Goal: Task Accomplishment & Management: Complete application form

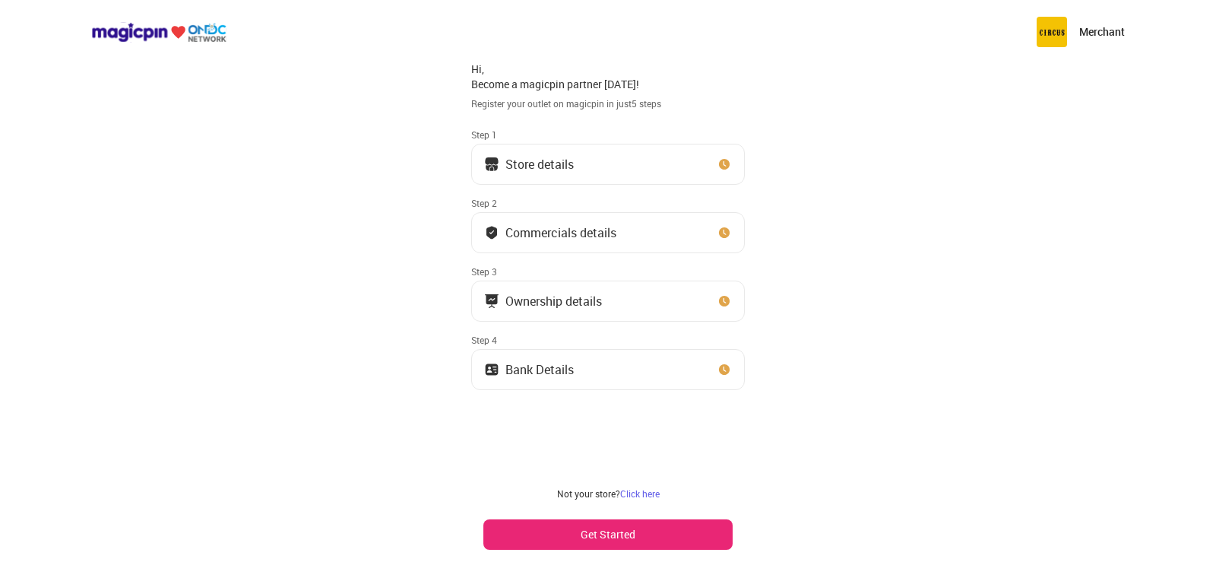
click at [525, 164] on div "Store details" at bounding box center [540, 164] width 68 height 8
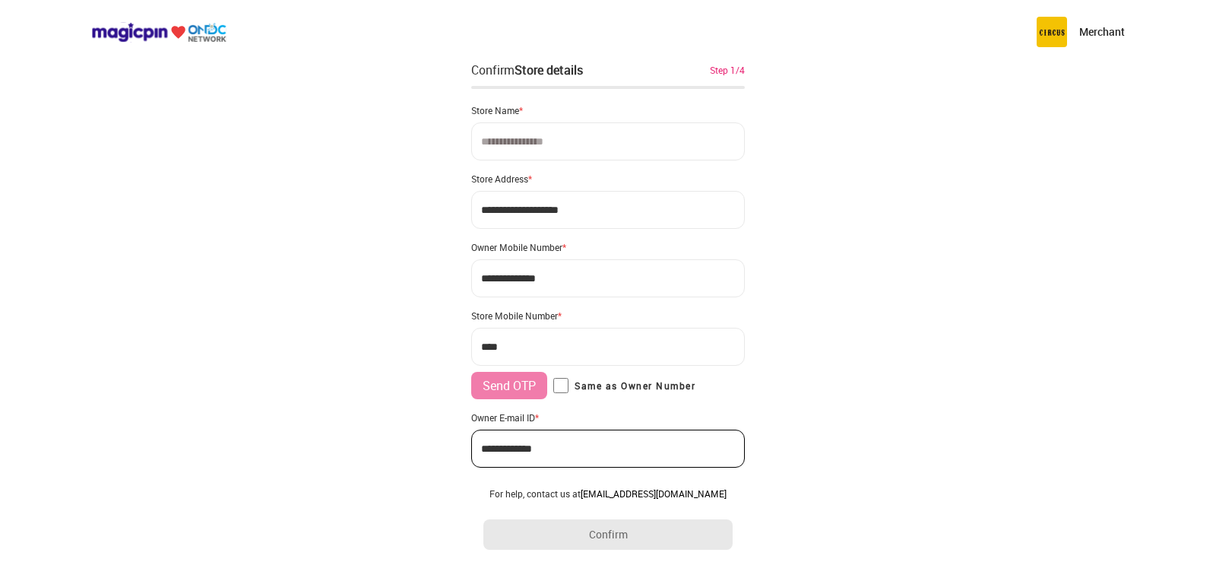
click at [507, 147] on input at bounding box center [608, 141] width 274 height 38
type input "**********"
click at [499, 180] on div "Store Address *" at bounding box center [608, 179] width 274 height 12
click at [521, 214] on input "**********" at bounding box center [608, 210] width 274 height 38
drag, startPoint x: 584, startPoint y: 211, endPoint x: 606, endPoint y: 211, distance: 22.0
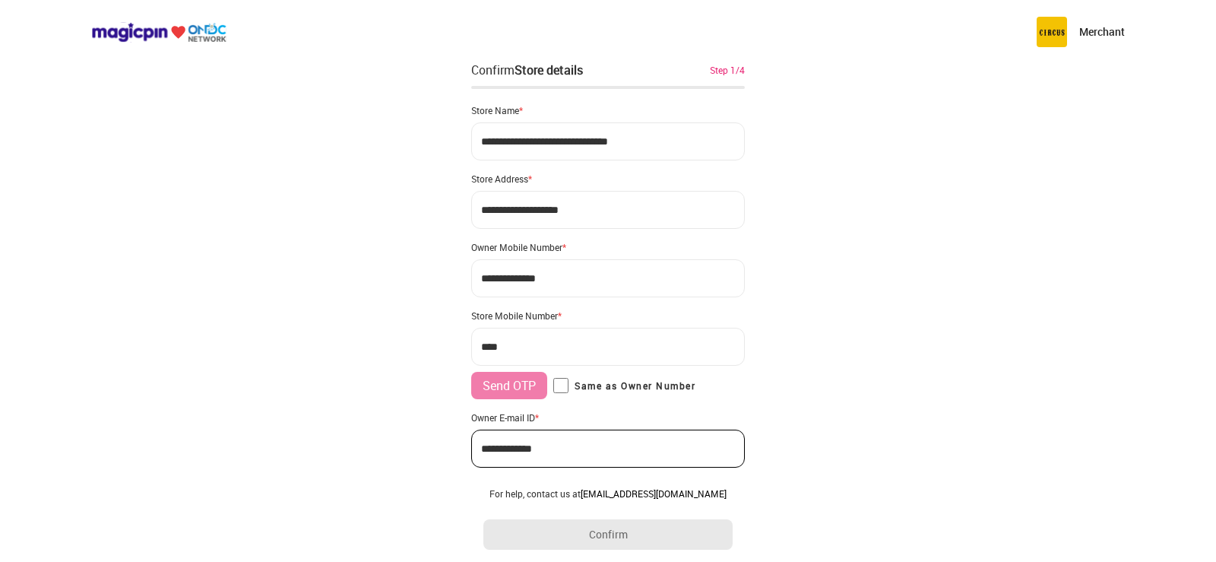
click at [585, 211] on input "**********" at bounding box center [608, 210] width 274 height 38
drag, startPoint x: 620, startPoint y: 213, endPoint x: 450, endPoint y: 202, distance: 170.6
click at [450, 202] on div "**********" at bounding box center [608, 302] width 1216 height 604
type input "**********"
click at [506, 347] on input "***" at bounding box center [608, 347] width 274 height 38
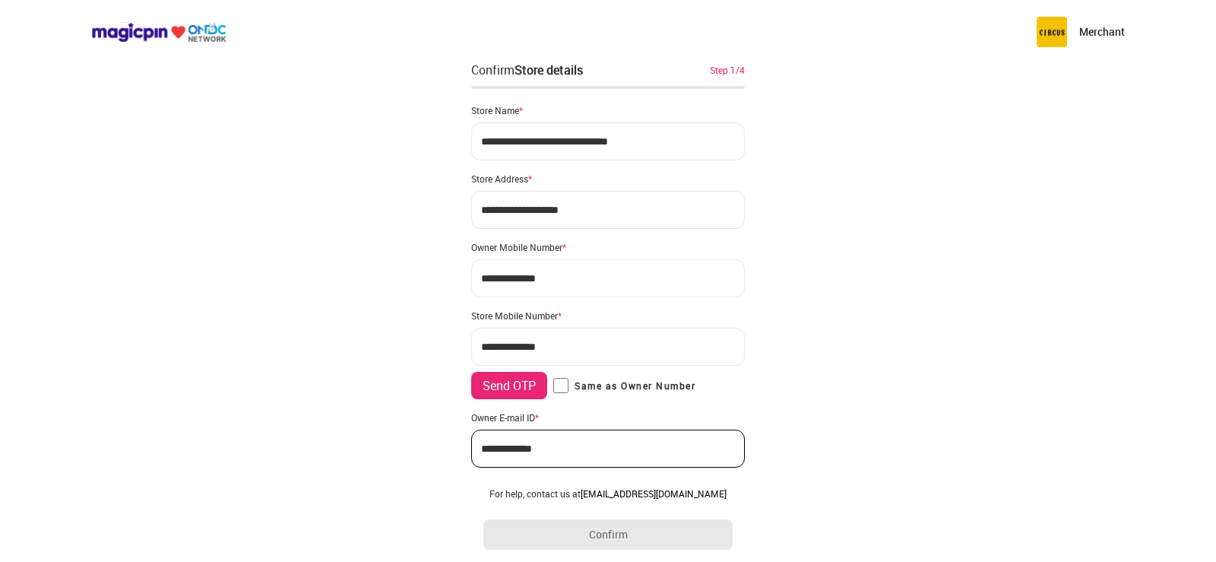
type input "**********"
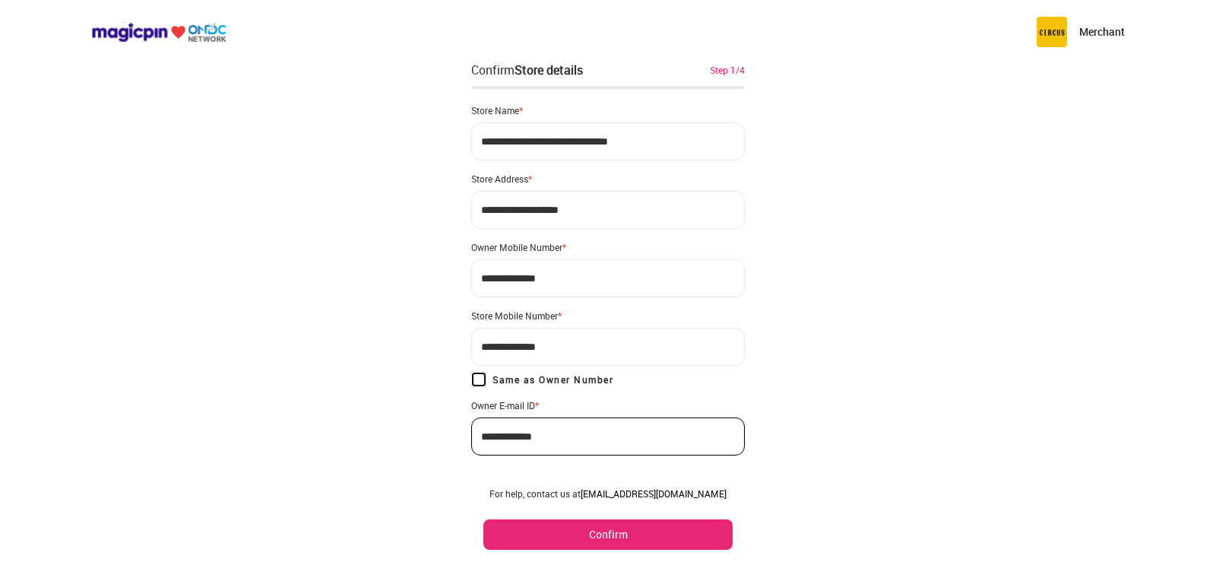
scroll to position [30, 0]
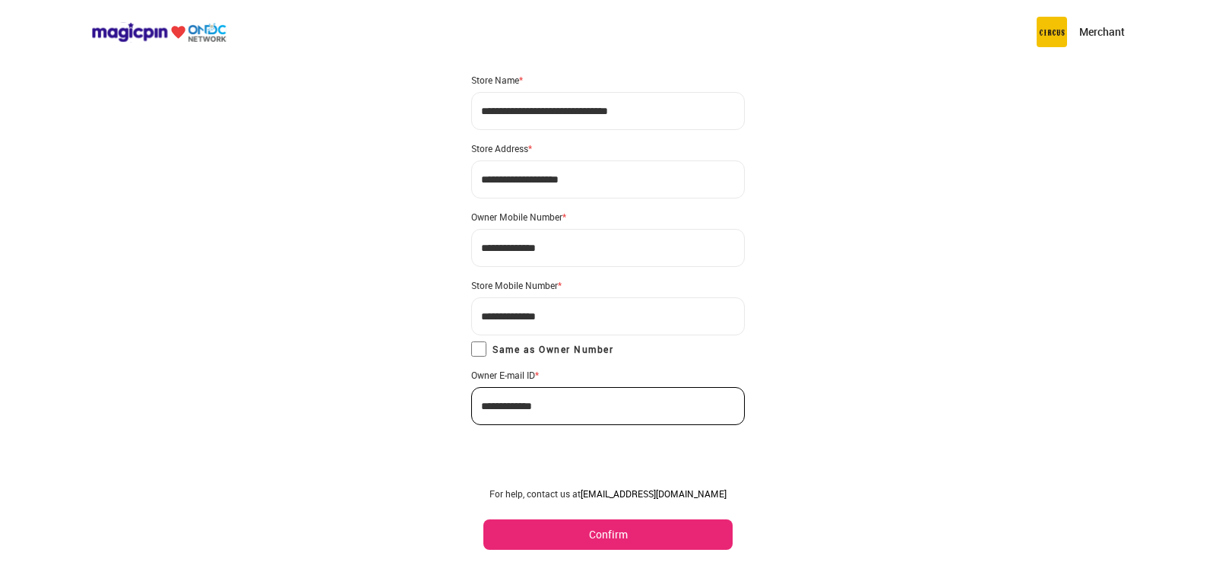
click at [610, 535] on button "Confirm" at bounding box center [608, 534] width 249 height 30
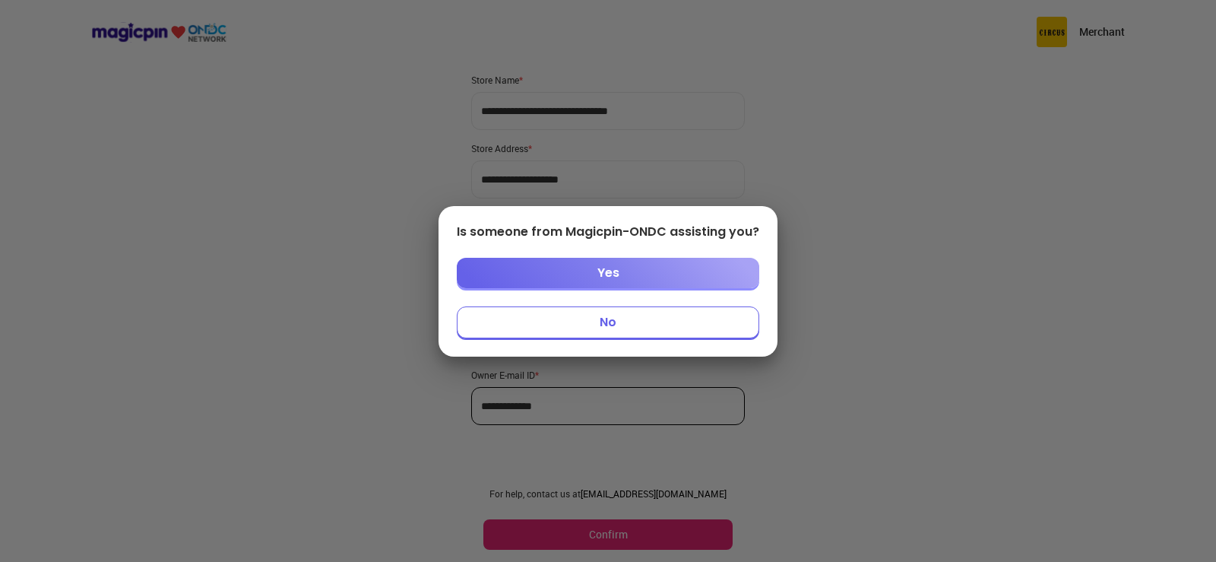
click at [613, 275] on button "Yes" at bounding box center [608, 273] width 303 height 30
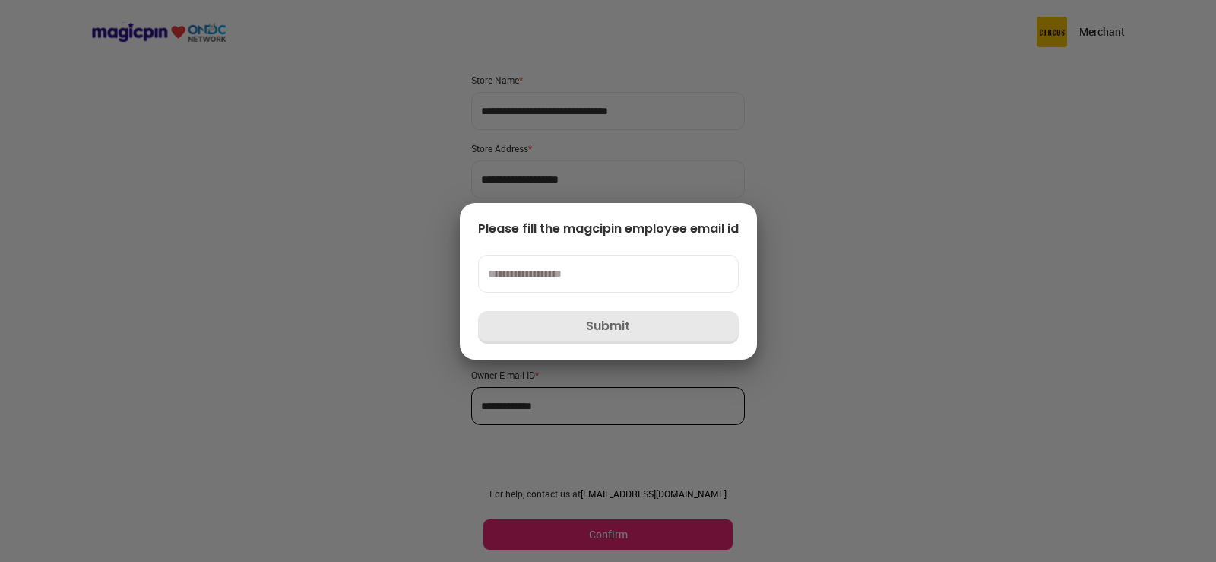
click at [319, 252] on div at bounding box center [608, 281] width 1216 height 562
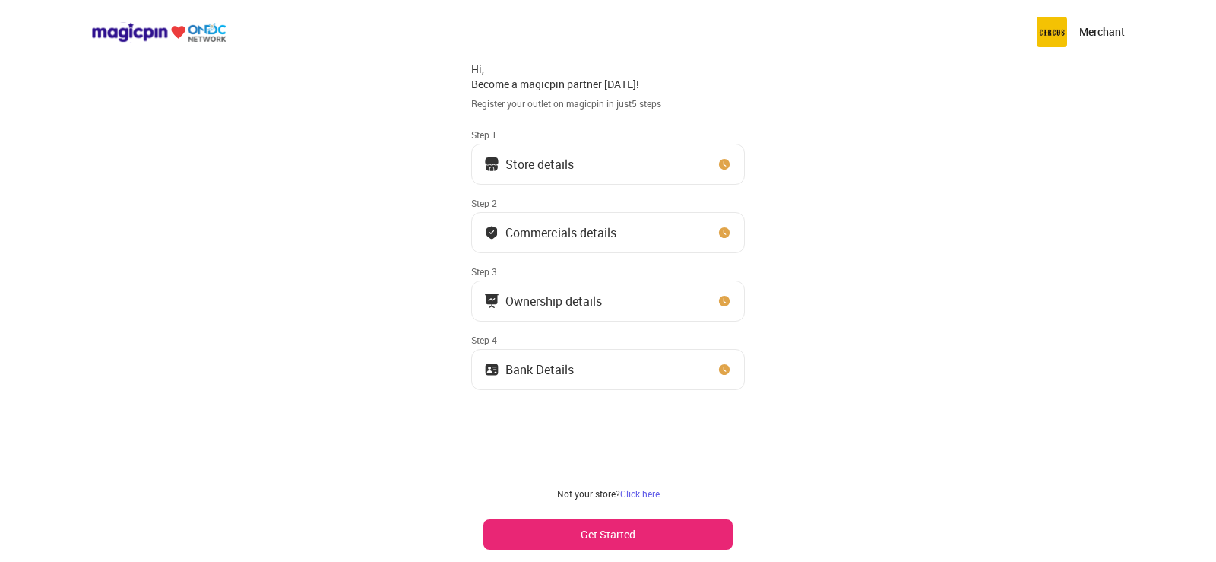
click at [568, 168] on div "Store details" at bounding box center [540, 164] width 68 height 8
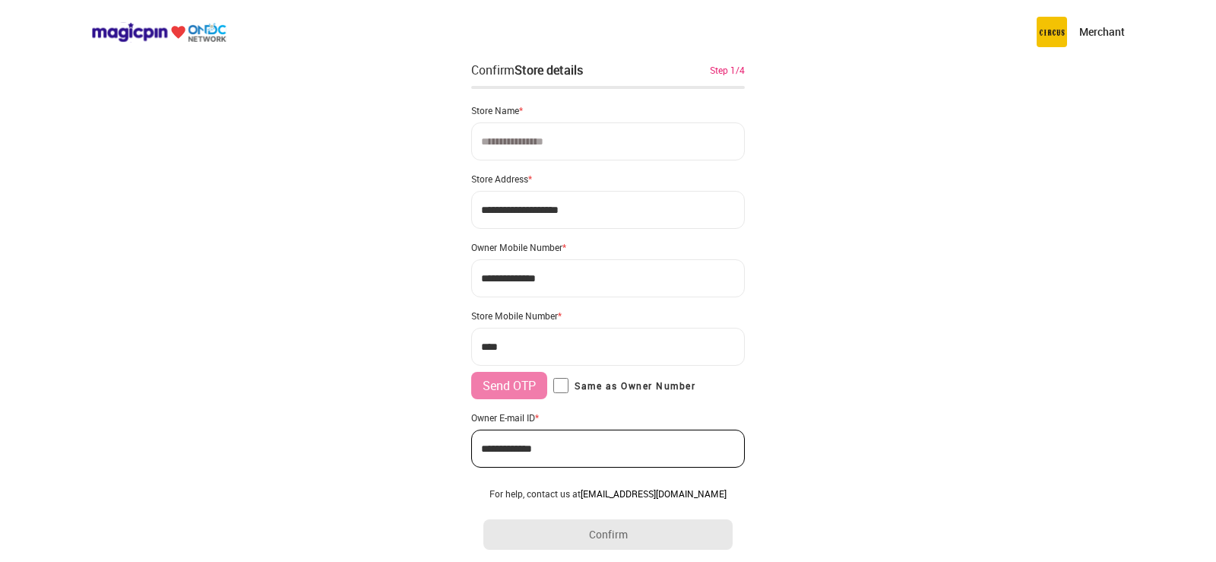
click at [534, 141] on input at bounding box center [608, 141] width 274 height 38
type input "**********"
click at [528, 350] on input "***" at bounding box center [608, 347] width 274 height 38
type input "**********"
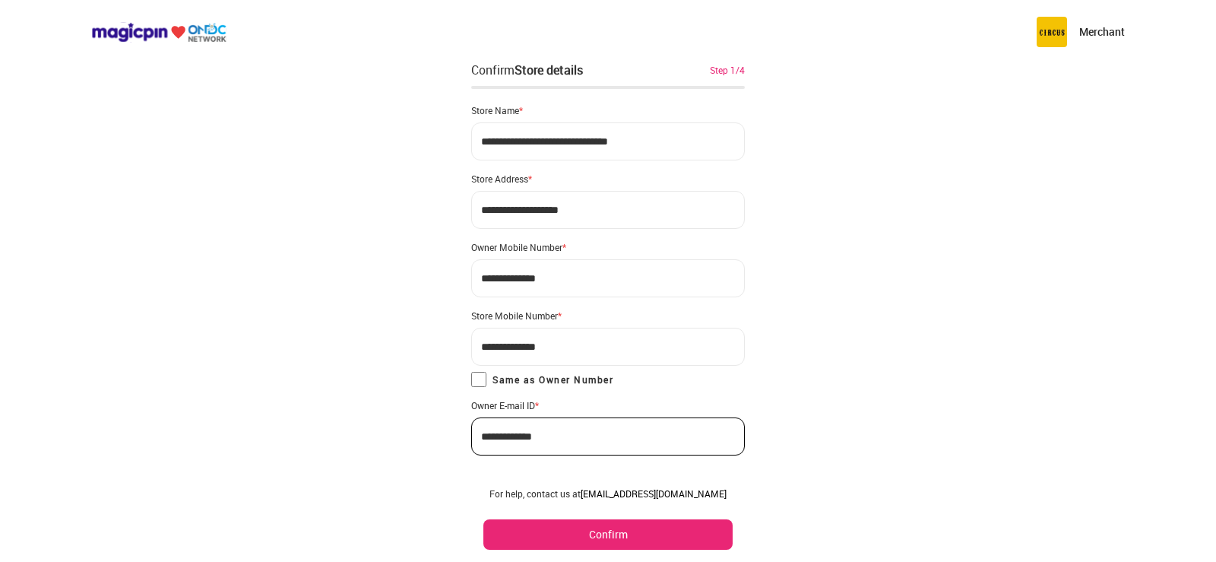
click at [603, 538] on button "Confirm" at bounding box center [608, 534] width 249 height 30
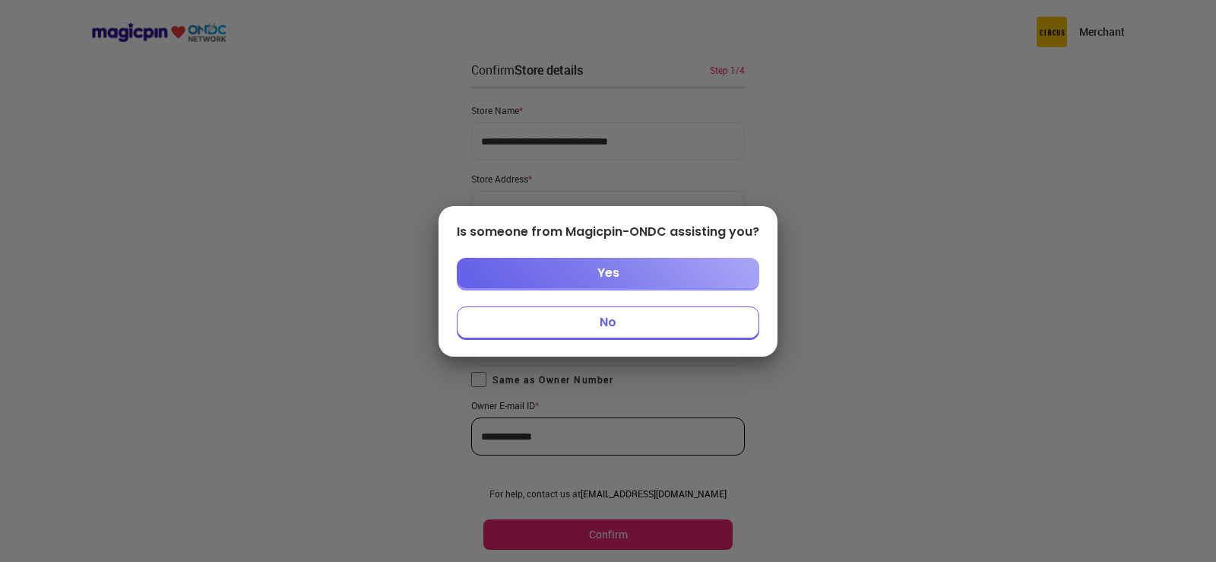
drag, startPoint x: 608, startPoint y: 326, endPoint x: 641, endPoint y: 340, distance: 35.4
click at [611, 328] on button "No" at bounding box center [608, 322] width 303 height 32
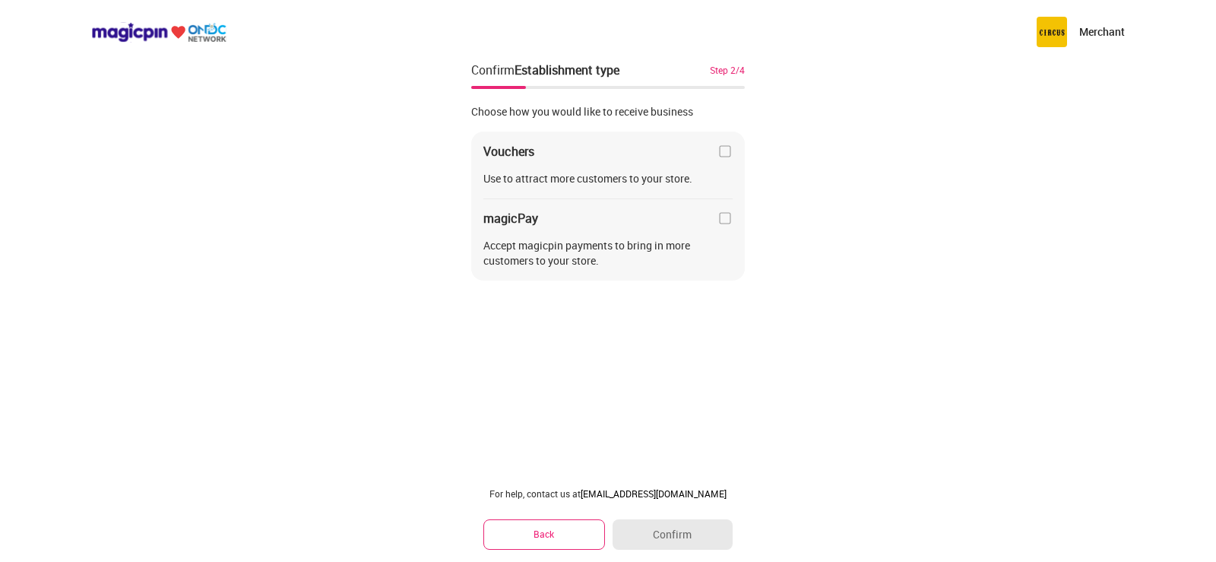
click at [722, 151] on img at bounding box center [725, 151] width 15 height 15
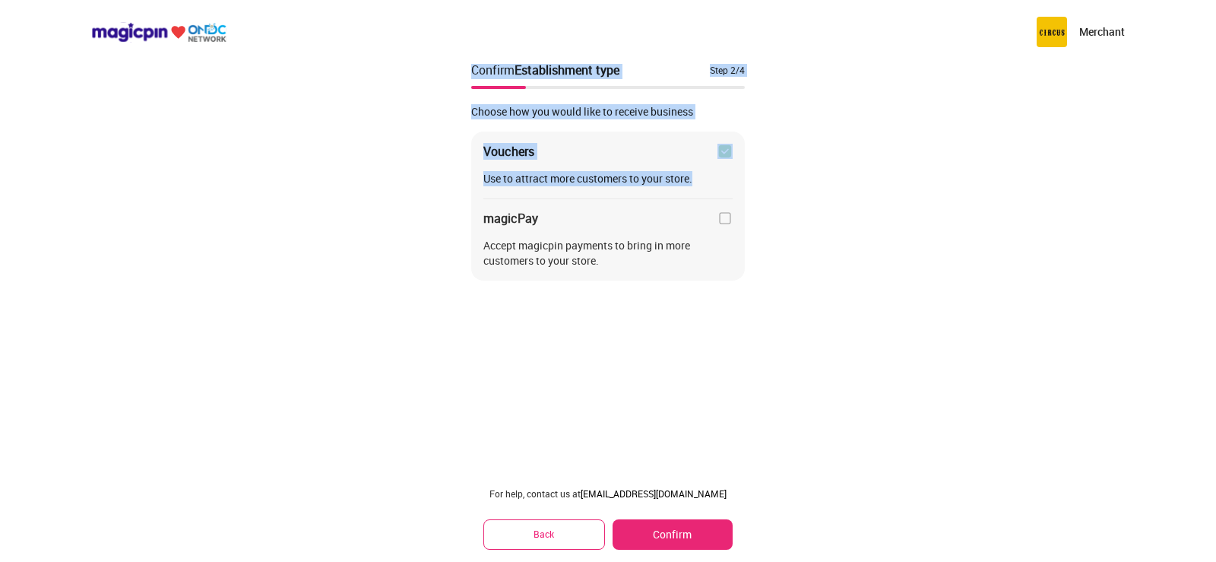
drag, startPoint x: 697, startPoint y: 179, endPoint x: 460, endPoint y: 175, distance: 237.2
click at [460, 175] on div "Merchant Confirm Establishment type Step 2/4 Choose how you would like to recei…" at bounding box center [608, 281] width 1216 height 562
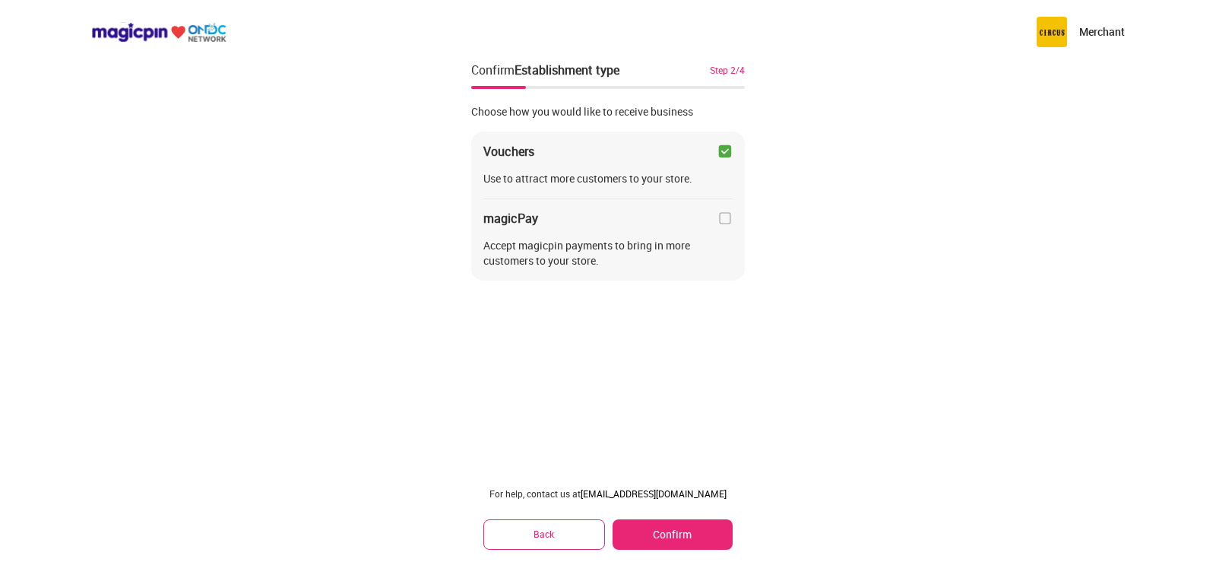
click at [449, 316] on div "Merchant Confirm Establishment type Step 2/4 Choose how you would like to recei…" at bounding box center [608, 281] width 1216 height 562
click at [679, 531] on button "Confirm" at bounding box center [673, 534] width 120 height 30
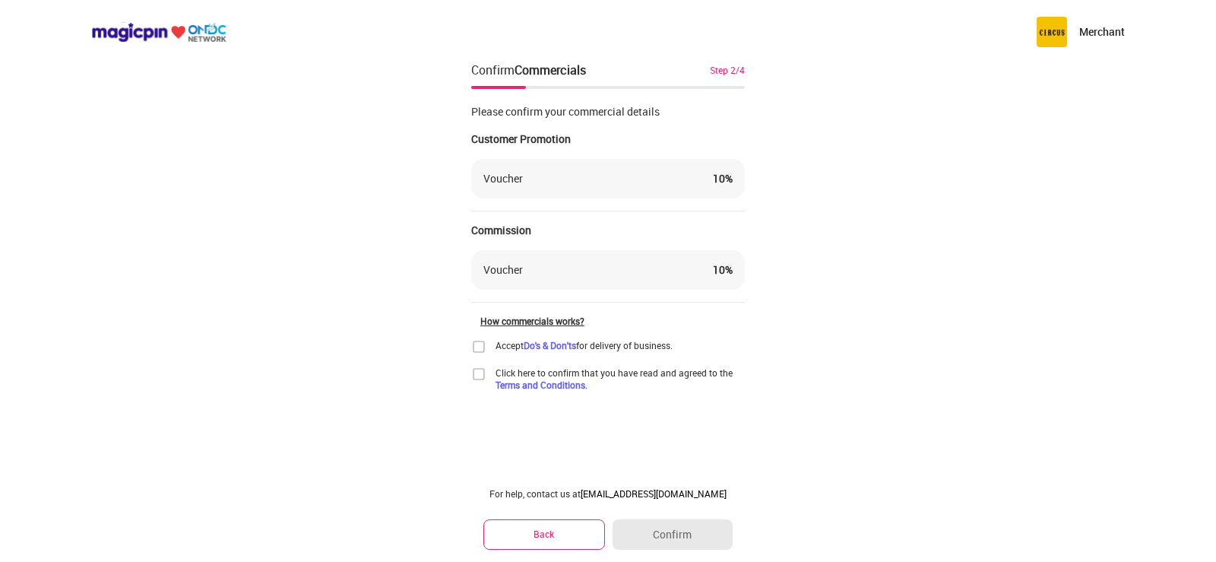
click at [480, 347] on img at bounding box center [478, 346] width 15 height 15
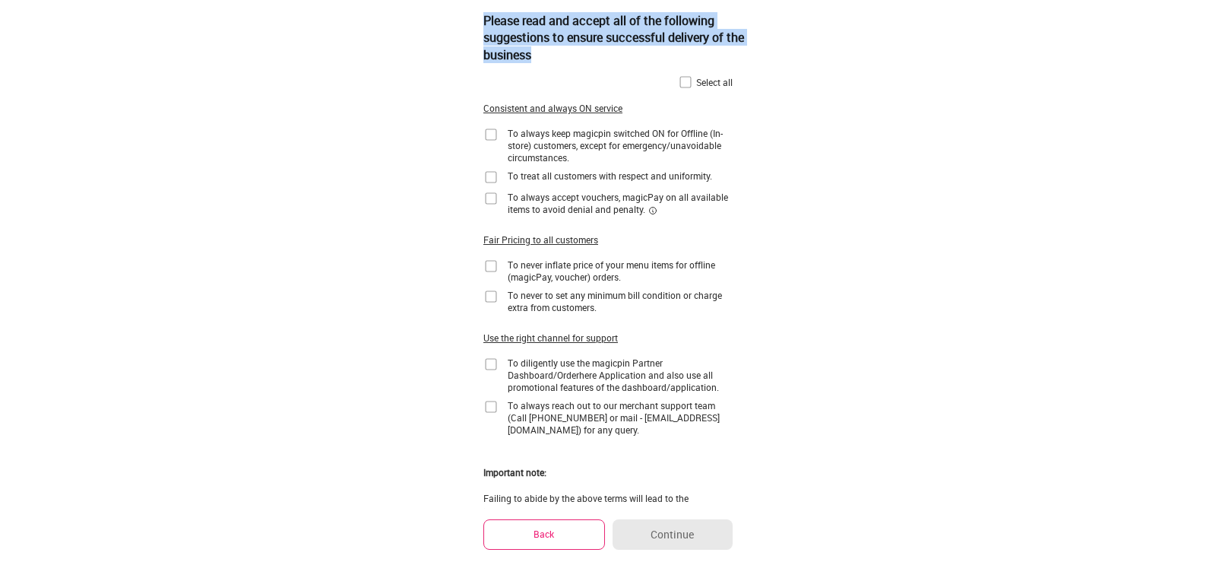
drag, startPoint x: 484, startPoint y: 20, endPoint x: 548, endPoint y: 61, distance: 76.6
click at [548, 61] on div "Please read and accept all of the following suggestions to ensure successful de…" at bounding box center [621, 37] width 274 height 75
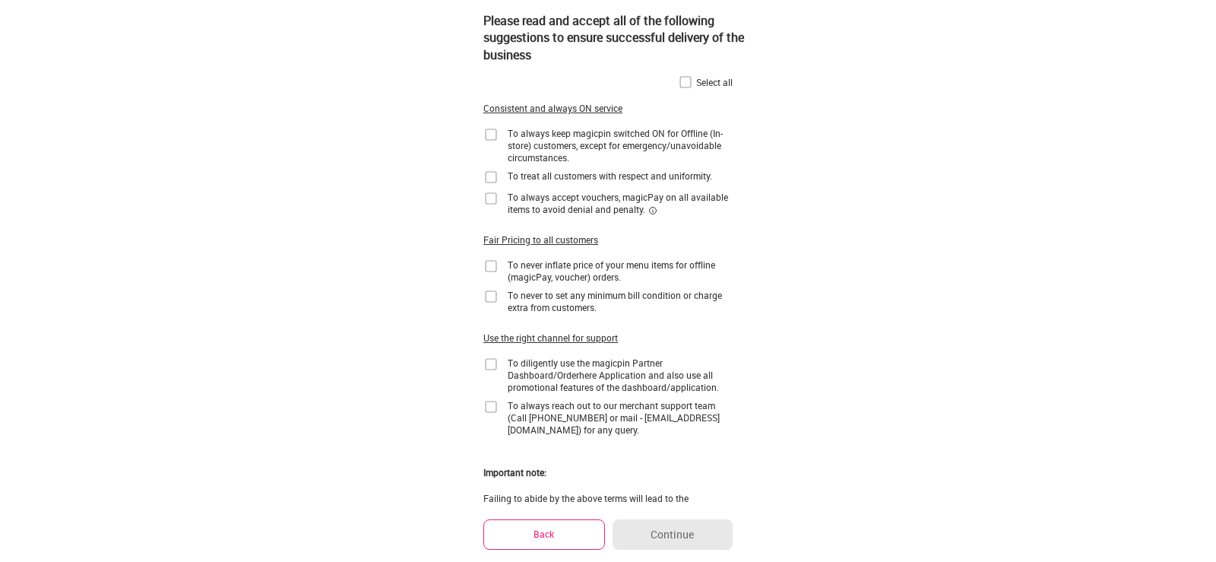
click at [879, 243] on div "Please read and accept all of the following suggestions to ensure successful de…" at bounding box center [608, 339] width 1216 height 679
drag, startPoint x: 481, startPoint y: 106, endPoint x: 627, endPoint y: 102, distance: 146.0
click at [627, 102] on div "Please read and accept all of the following suggestions to ensure successful de…" at bounding box center [608, 282] width 274 height 565
click at [958, 239] on div "Please read and accept all of the following suggestions to ensure successful de…" at bounding box center [608, 339] width 1216 height 679
drag, startPoint x: 510, startPoint y: 129, endPoint x: 582, endPoint y: 163, distance: 79.9
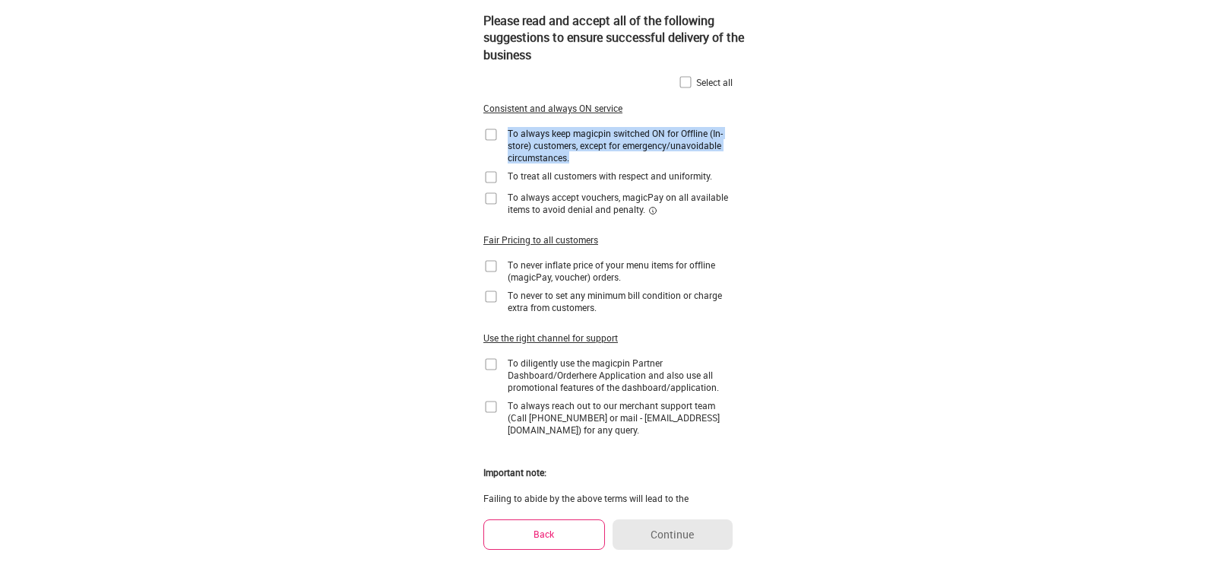
click at [582, 163] on div "To always keep magicpin switched ON for Offline (In-store) customers, except fo…" at bounding box center [620, 145] width 225 height 36
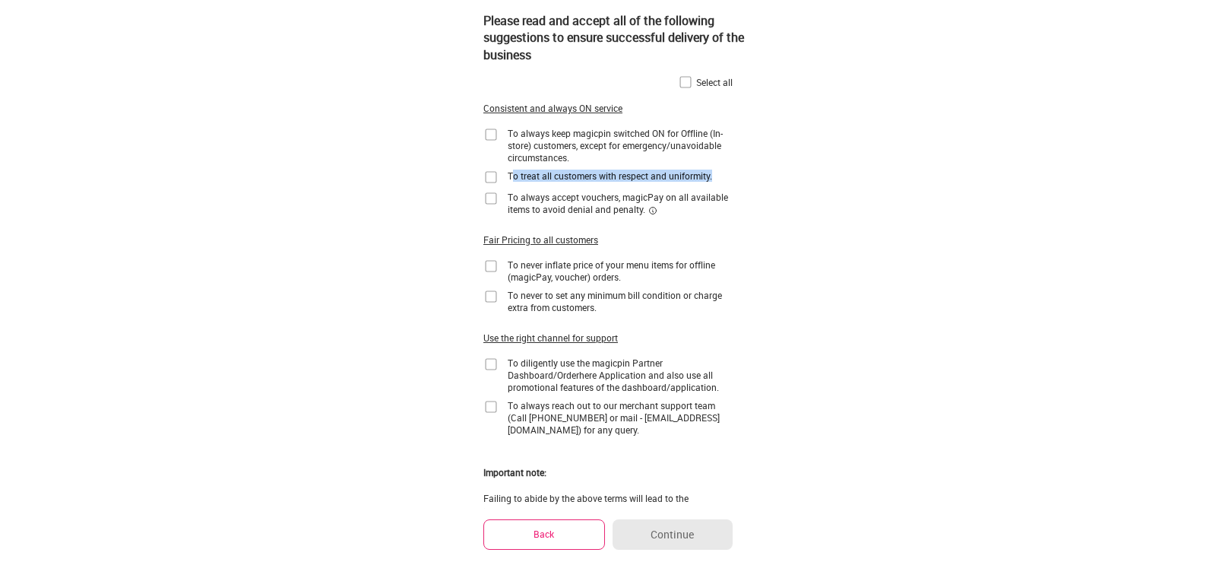
drag, startPoint x: 511, startPoint y: 173, endPoint x: 713, endPoint y: 180, distance: 202.3
click at [712, 180] on div "To treat all customers with respect and uniformity." at bounding box center [610, 176] width 205 height 12
drag, startPoint x: 506, startPoint y: 195, endPoint x: 655, endPoint y: 217, distance: 150.7
click at [655, 217] on div "Select all Consistent and always ON service To always keep magicpin switched ON…" at bounding box center [608, 288] width 249 height 455
click at [836, 224] on div "Please read and accept all of the following suggestions to ensure successful de…" at bounding box center [608, 339] width 1216 height 679
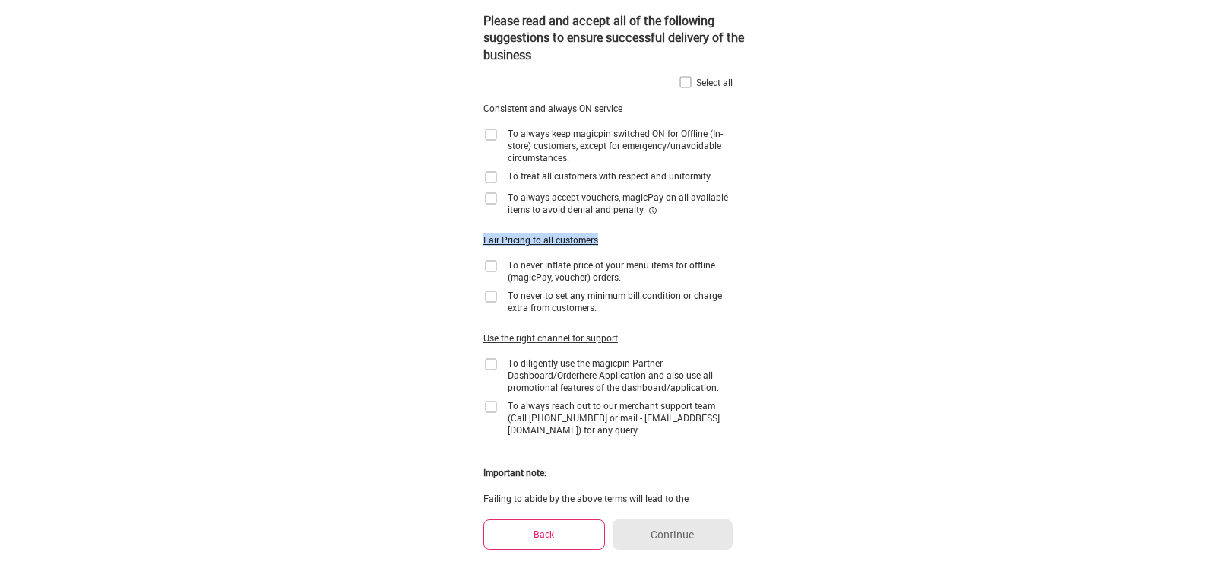
drag, startPoint x: 485, startPoint y: 235, endPoint x: 597, endPoint y: 241, distance: 111.9
click at [597, 241] on div "Fair Pricing to all customers" at bounding box center [541, 239] width 115 height 13
drag, startPoint x: 559, startPoint y: 238, endPoint x: 480, endPoint y: 237, distance: 79.1
click at [480, 237] on div "Please read and accept all of the following suggestions to ensure successful de…" at bounding box center [608, 282] width 274 height 565
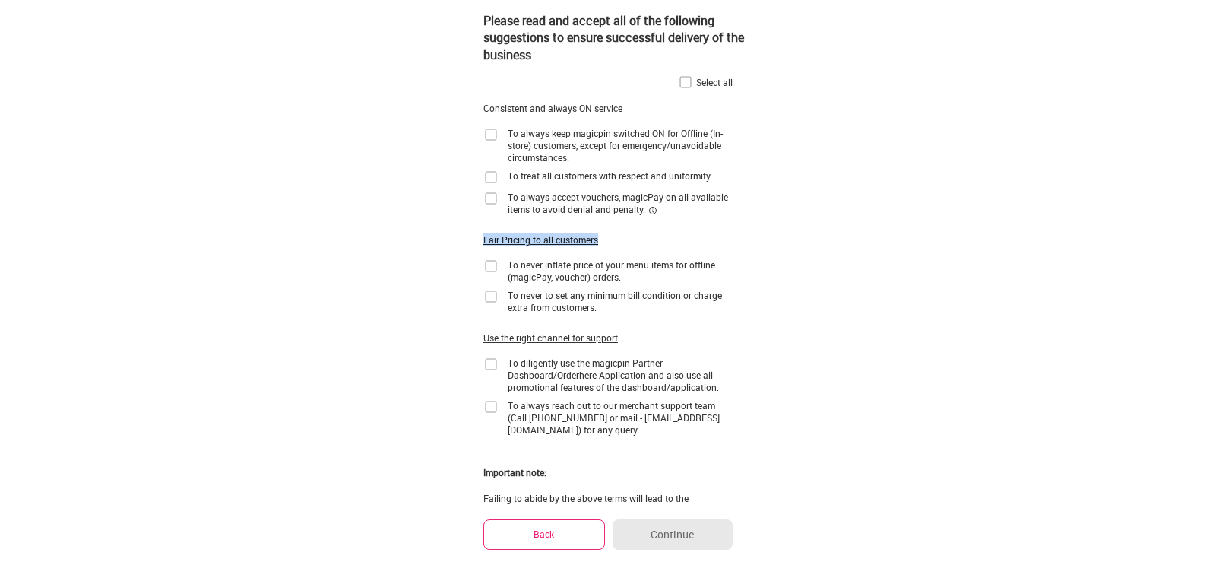
drag, startPoint x: 480, startPoint y: 237, endPoint x: 612, endPoint y: 241, distance: 132.3
click at [613, 240] on div "Please read and accept all of the following suggestions to ensure successful de…" at bounding box center [608, 282] width 274 height 565
click at [975, 262] on div "Please read and accept all of the following suggestions to ensure successful de…" at bounding box center [608, 339] width 1216 height 679
drag, startPoint x: 509, startPoint y: 264, endPoint x: 634, endPoint y: 280, distance: 126.5
click at [634, 280] on div "To never inflate price of your menu items for offline (magicPay, voucher) order…" at bounding box center [620, 270] width 225 height 24
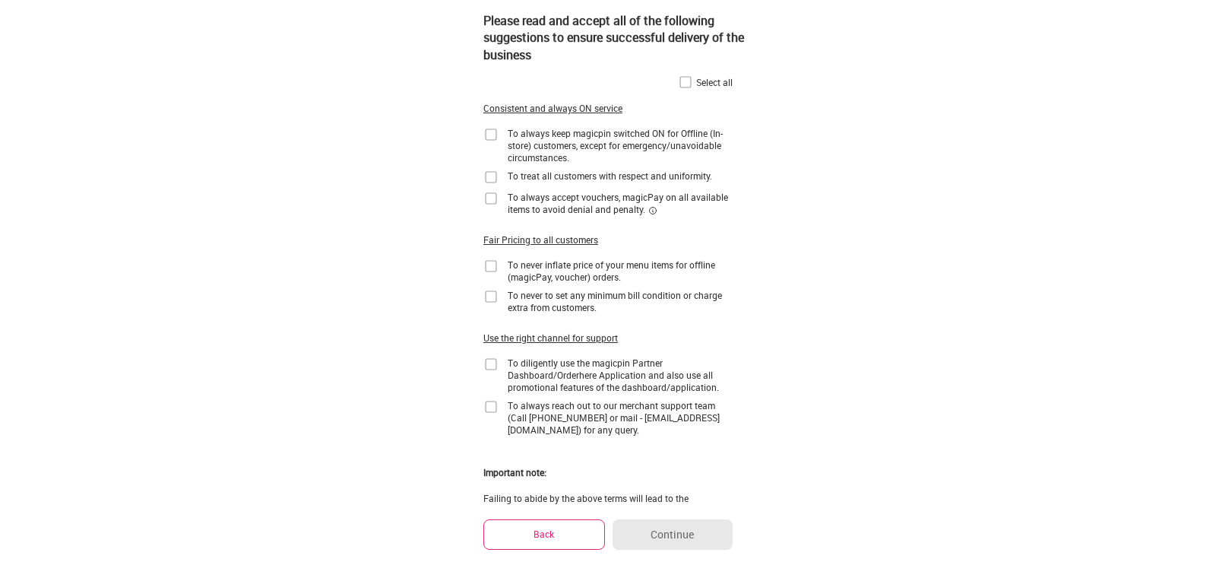
click at [908, 306] on div "Please read and accept all of the following suggestions to ensure successful de…" at bounding box center [608, 339] width 1216 height 679
drag, startPoint x: 510, startPoint y: 294, endPoint x: 606, endPoint y: 310, distance: 97.1
click at [606, 310] on div "To never to set any minimum bill condition or charge extra from customers." at bounding box center [620, 301] width 225 height 24
click at [982, 240] on div "Please read and accept all of the following suggestions to ensure successful de…" at bounding box center [608, 339] width 1216 height 679
drag, startPoint x: 509, startPoint y: 360, endPoint x: 726, endPoint y: 389, distance: 219.4
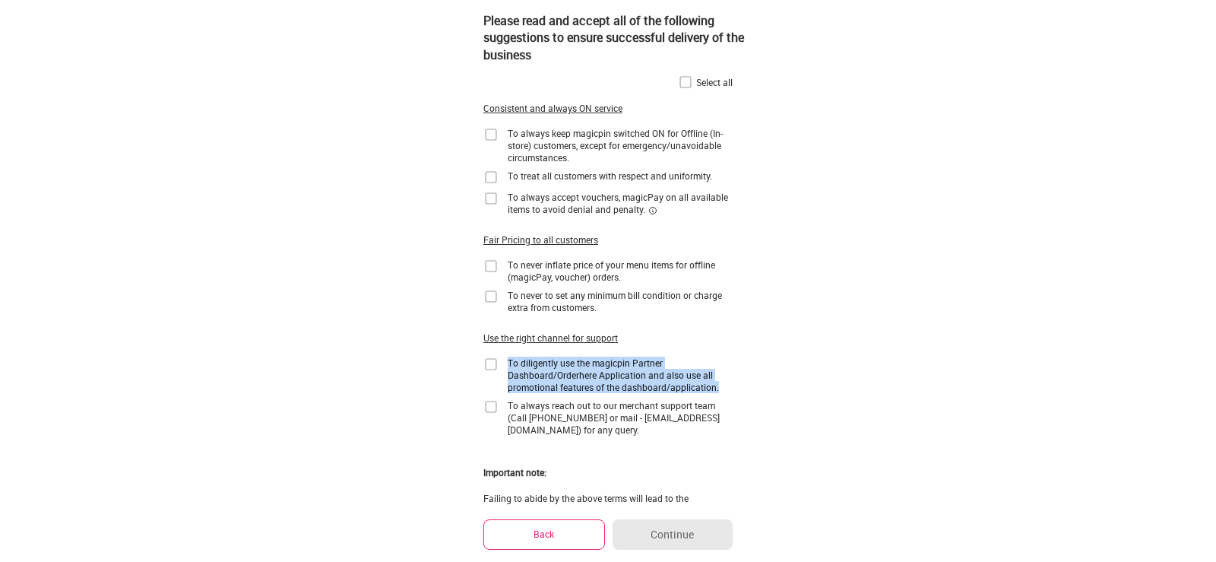
click at [726, 389] on div "To diligently use the magicpin Partner Dashboard/Orderhere Application and also…" at bounding box center [620, 375] width 225 height 36
drag, startPoint x: 1001, startPoint y: 335, endPoint x: 747, endPoint y: 453, distance: 279.6
click at [1001, 335] on div "Please read and accept all of the following suggestions to ensure successful de…" at bounding box center [608, 339] width 1216 height 679
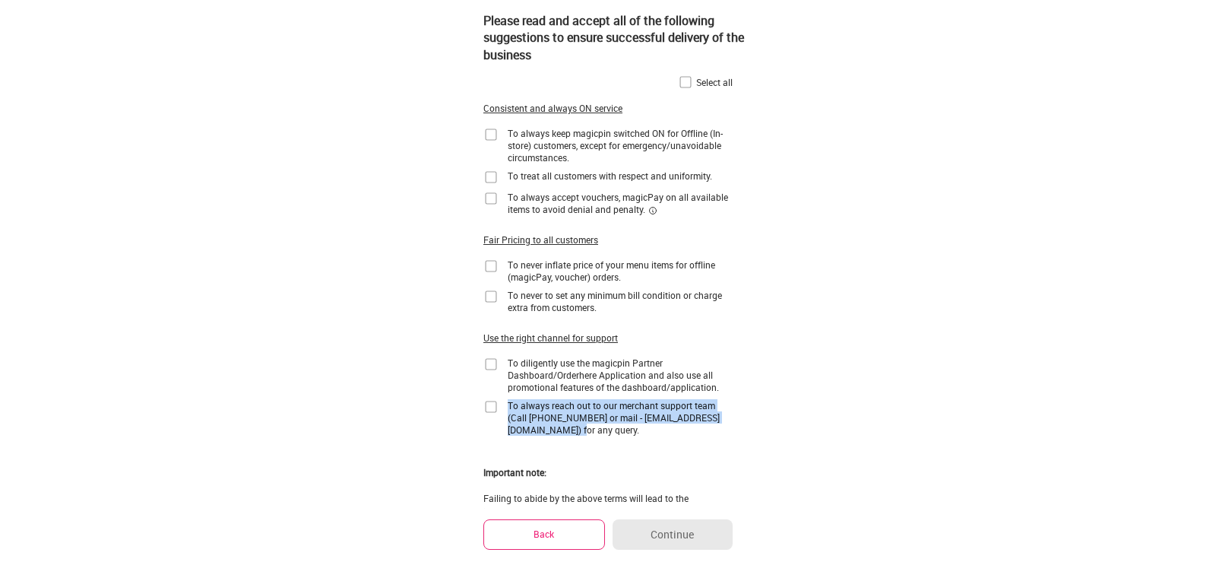
drag, startPoint x: 509, startPoint y: 407, endPoint x: 569, endPoint y: 428, distance: 63.7
click at [569, 428] on div "To always reach out to our merchant support team (Call [PHONE_NUMBER] or mail -…" at bounding box center [620, 417] width 225 height 36
click at [994, 268] on div "Please read and accept all of the following suggestions to ensure successful de…" at bounding box center [608, 339] width 1216 height 679
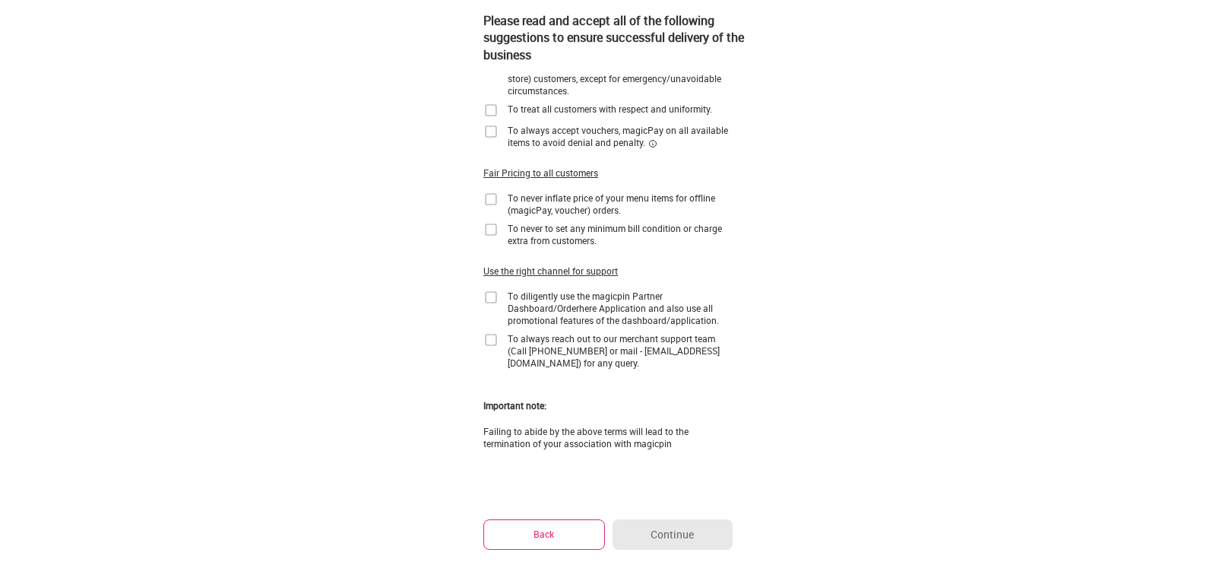
scroll to position [41, 0]
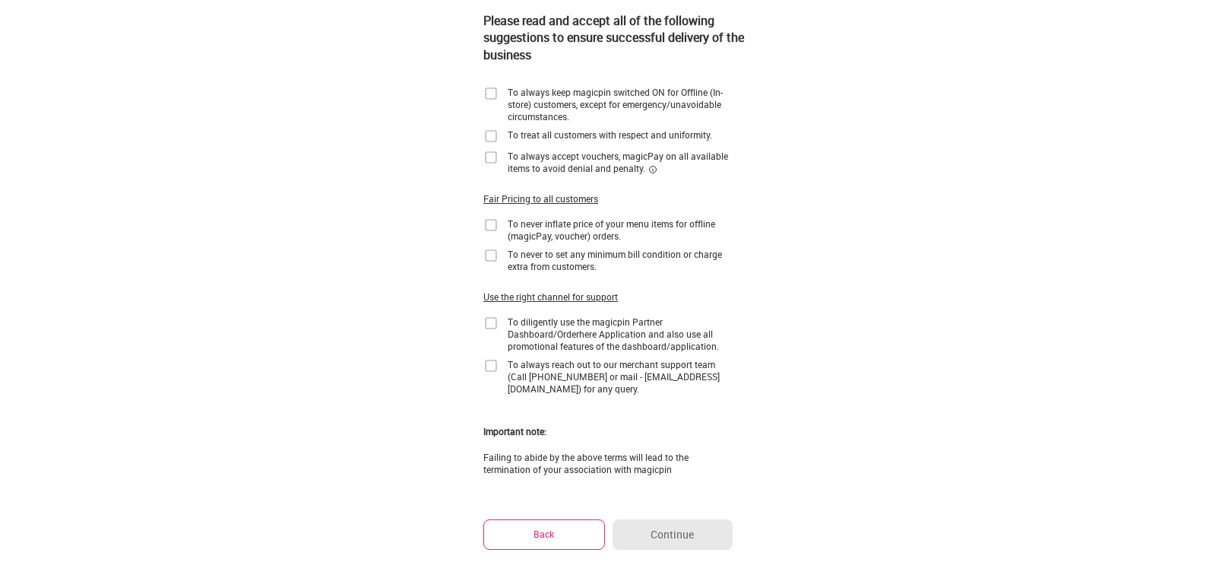
click at [496, 93] on img at bounding box center [491, 93] width 15 height 15
click at [492, 135] on img at bounding box center [491, 135] width 15 height 15
drag, startPoint x: 493, startPoint y: 153, endPoint x: 491, endPoint y: 174, distance: 21.3
click at [493, 154] on img at bounding box center [491, 157] width 15 height 15
click at [496, 224] on img at bounding box center [491, 224] width 15 height 15
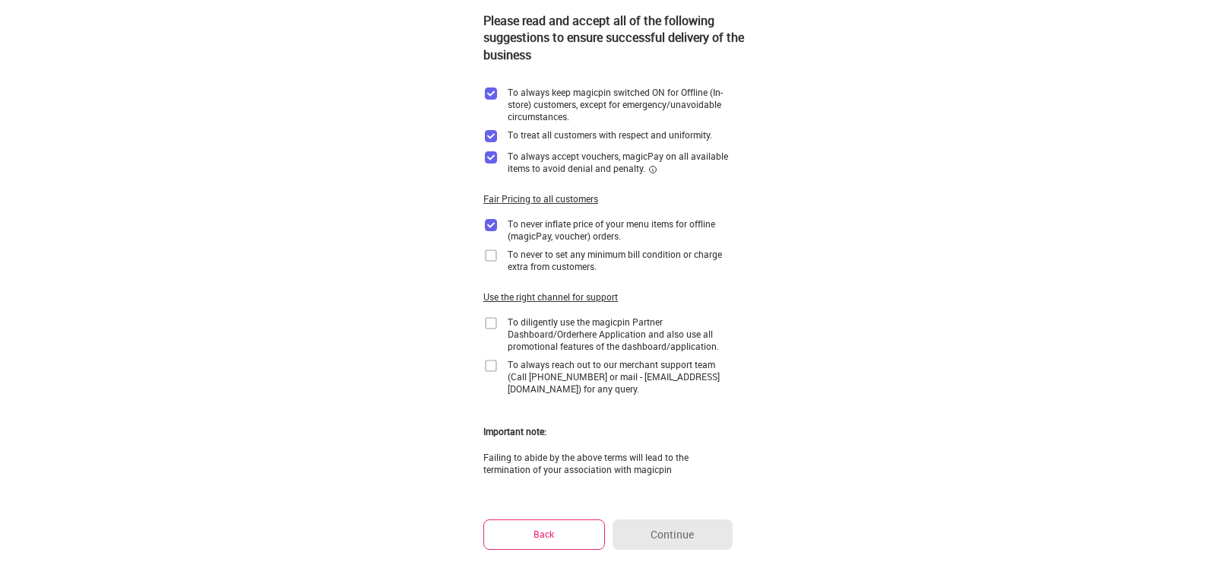
click at [492, 260] on img at bounding box center [491, 255] width 15 height 15
click at [490, 323] on img at bounding box center [491, 323] width 15 height 15
click at [490, 362] on img at bounding box center [491, 365] width 15 height 15
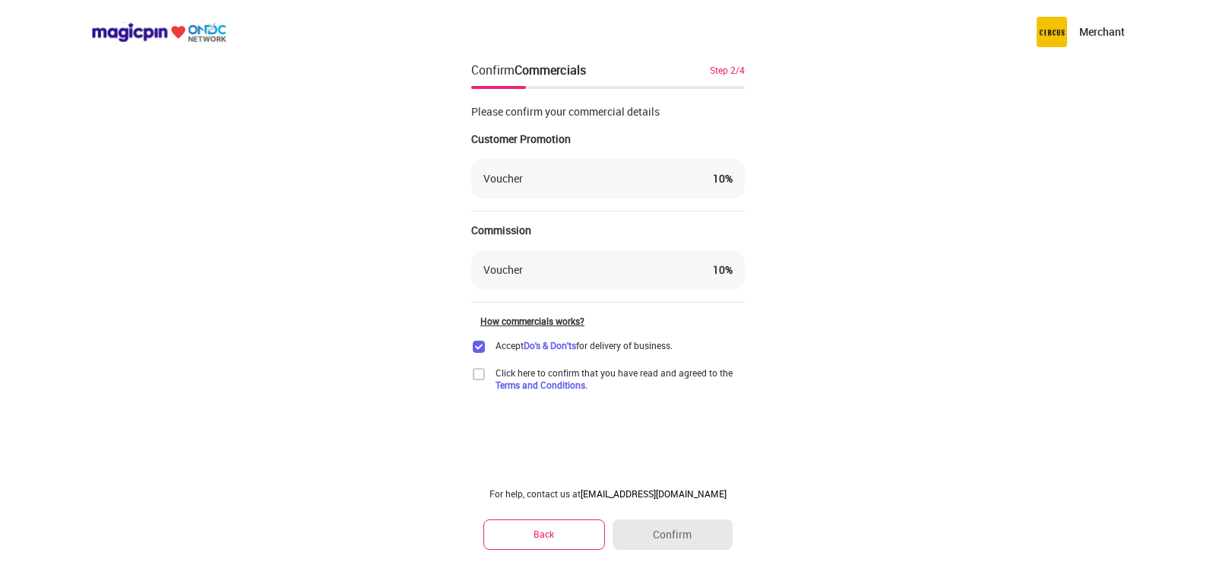
scroll to position [0, 0]
click at [480, 370] on img at bounding box center [478, 373] width 15 height 15
click at [663, 537] on button "Confirm" at bounding box center [673, 534] width 120 height 30
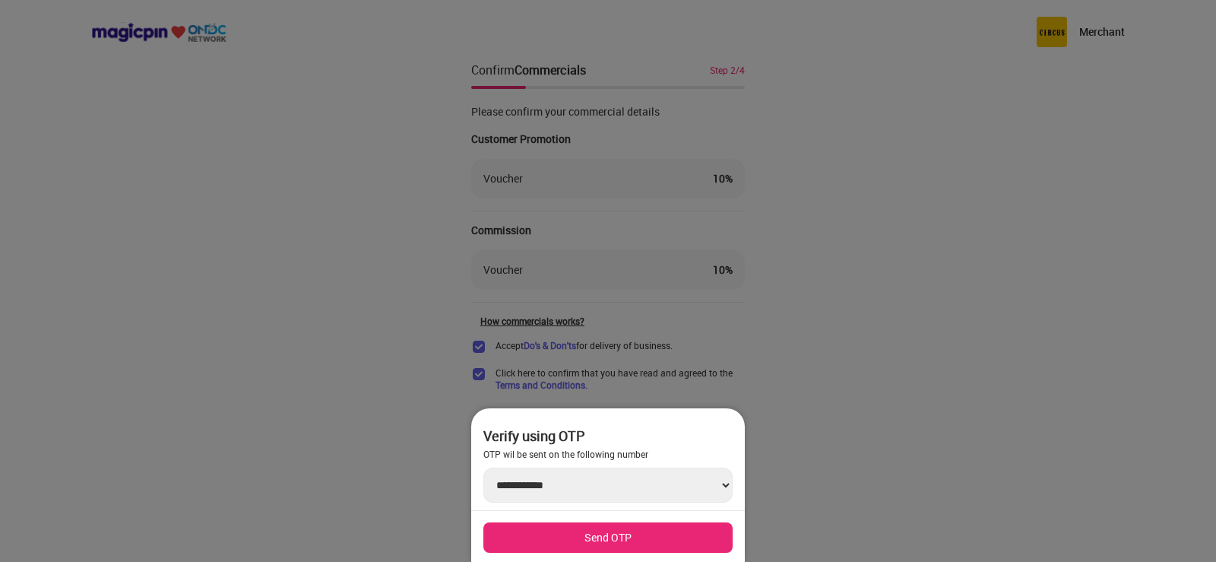
click at [594, 541] on button "Send OTP" at bounding box center [608, 537] width 249 height 30
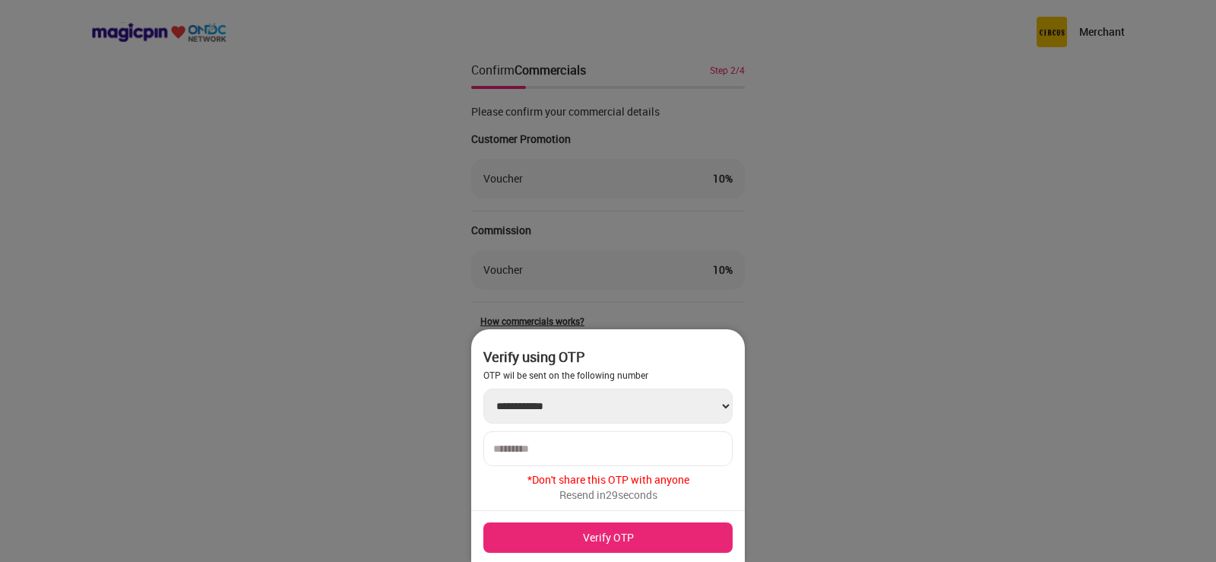
click at [561, 448] on input "number" at bounding box center [608, 448] width 230 height 12
type input "*"
type input "******"
click at [597, 539] on button "Verify OTP" at bounding box center [608, 537] width 249 height 30
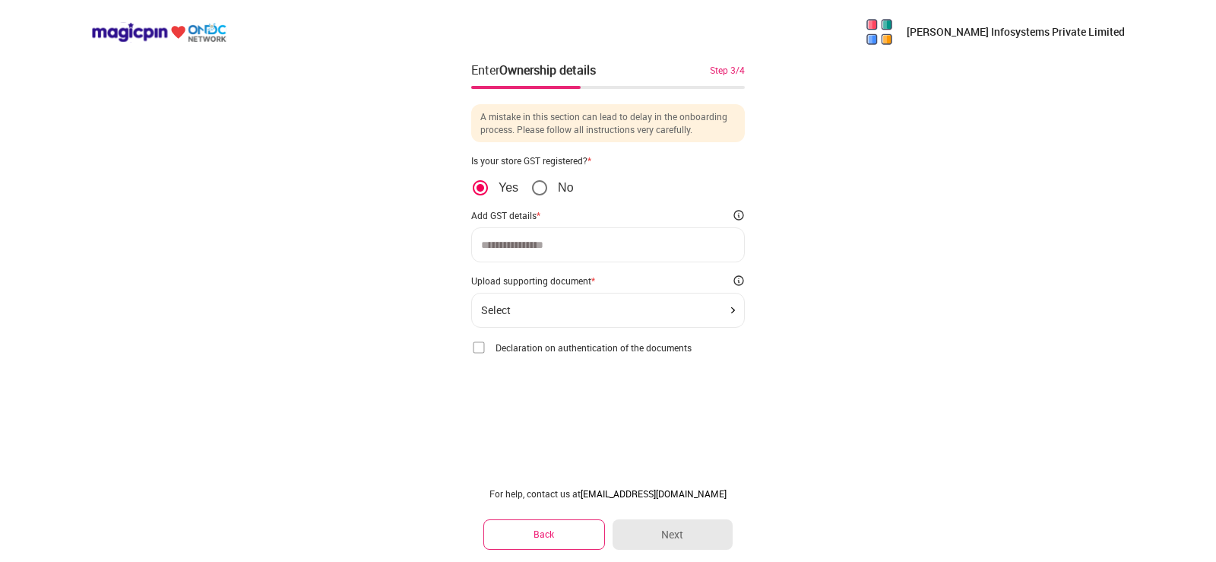
click at [515, 249] on input at bounding box center [608, 245] width 254 height 12
click at [547, 312] on div "Select" at bounding box center [608, 310] width 254 height 12
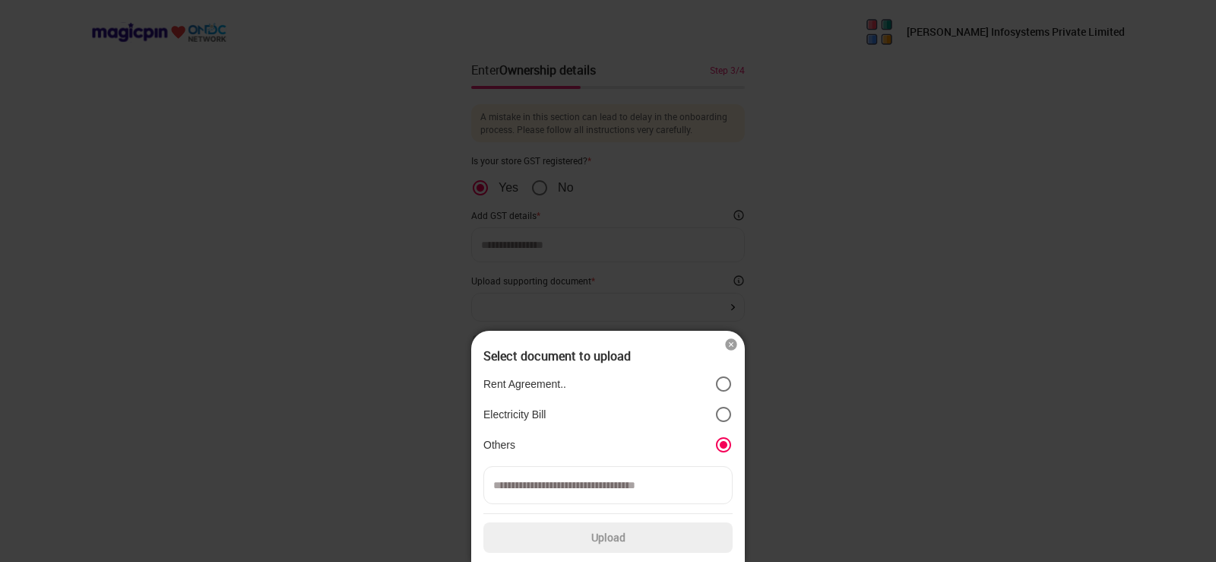
click at [528, 483] on input at bounding box center [608, 485] width 249 height 38
click at [731, 341] on img at bounding box center [731, 344] width 15 height 15
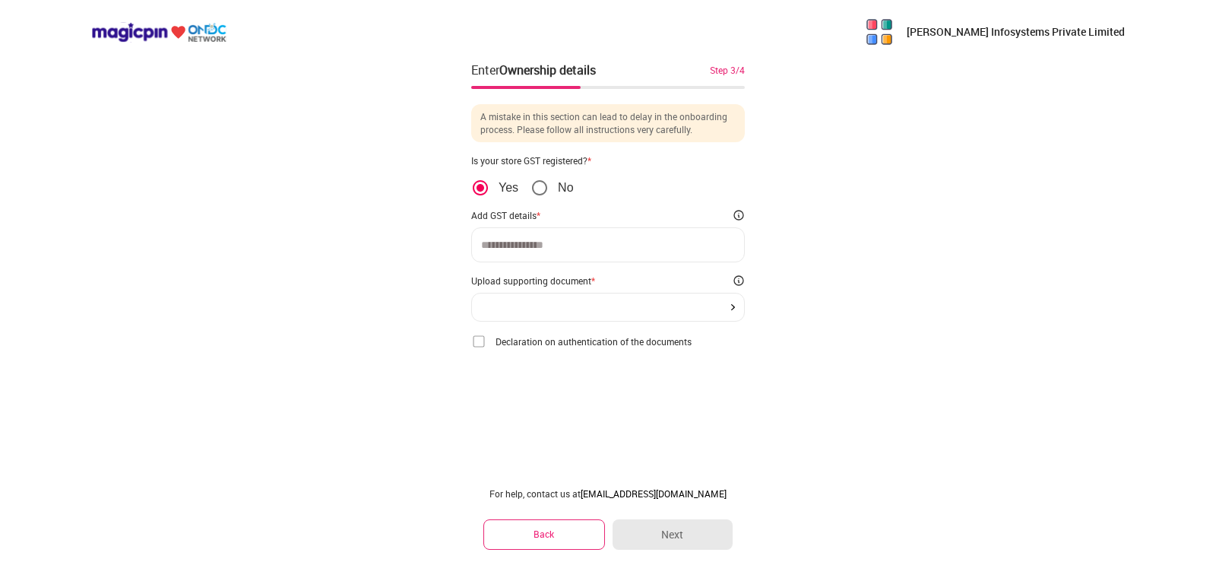
click at [517, 248] on input at bounding box center [608, 245] width 254 height 12
click at [503, 243] on input at bounding box center [608, 245] width 254 height 12
paste input "**********"
type input "**********"
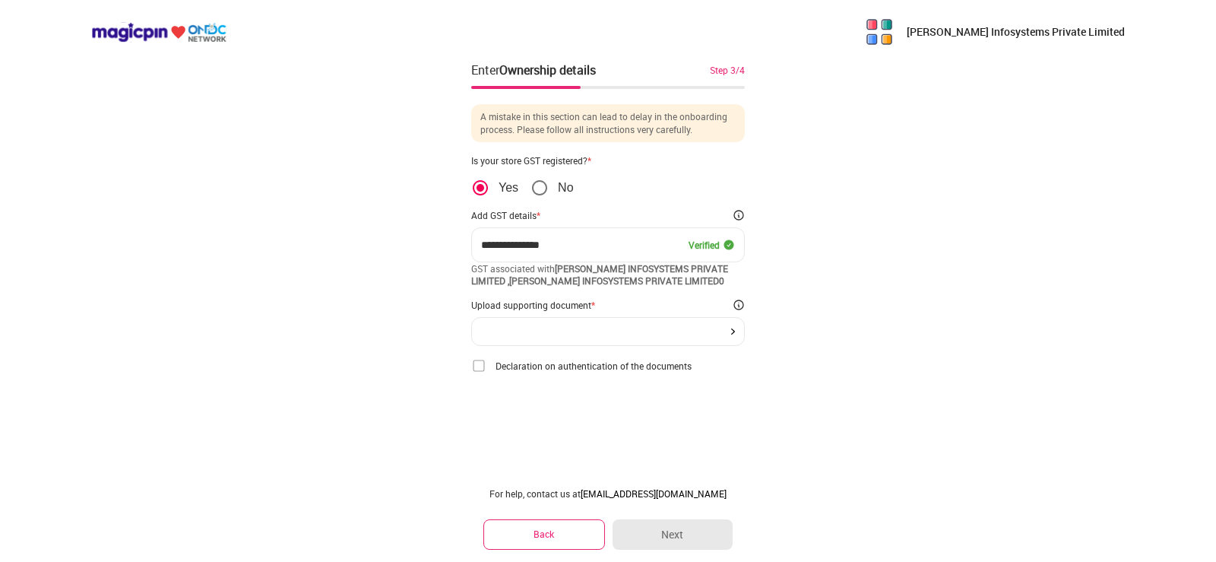
click at [549, 328] on div at bounding box center [608, 331] width 254 height 6
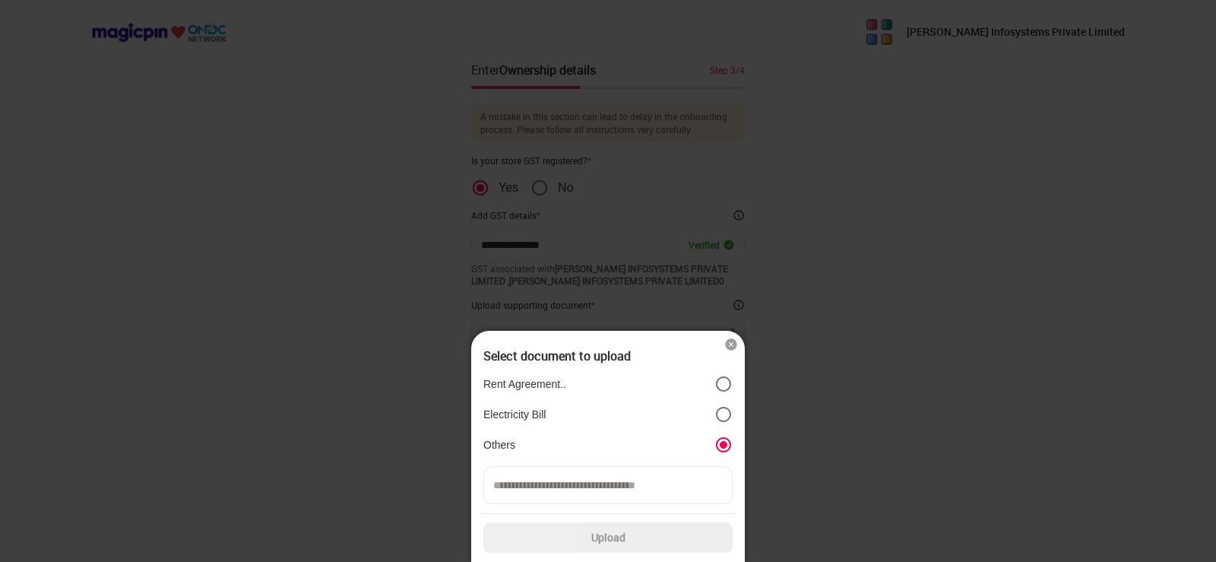
click at [730, 346] on img at bounding box center [731, 344] width 15 height 15
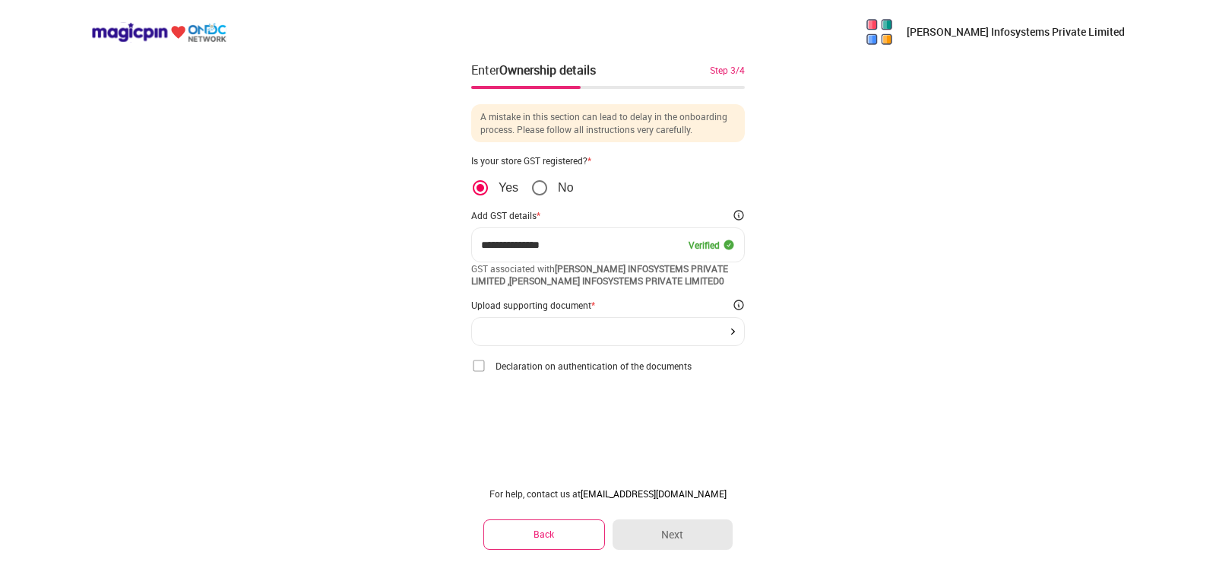
click at [478, 368] on img at bounding box center [478, 365] width 15 height 15
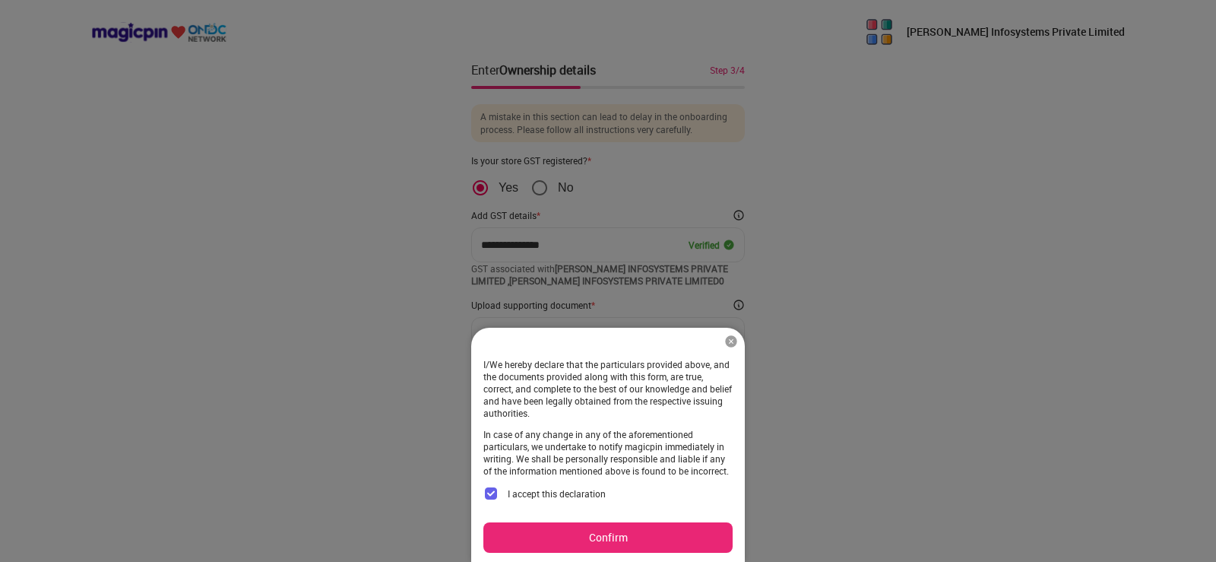
click at [601, 536] on button "Confirm" at bounding box center [608, 537] width 249 height 30
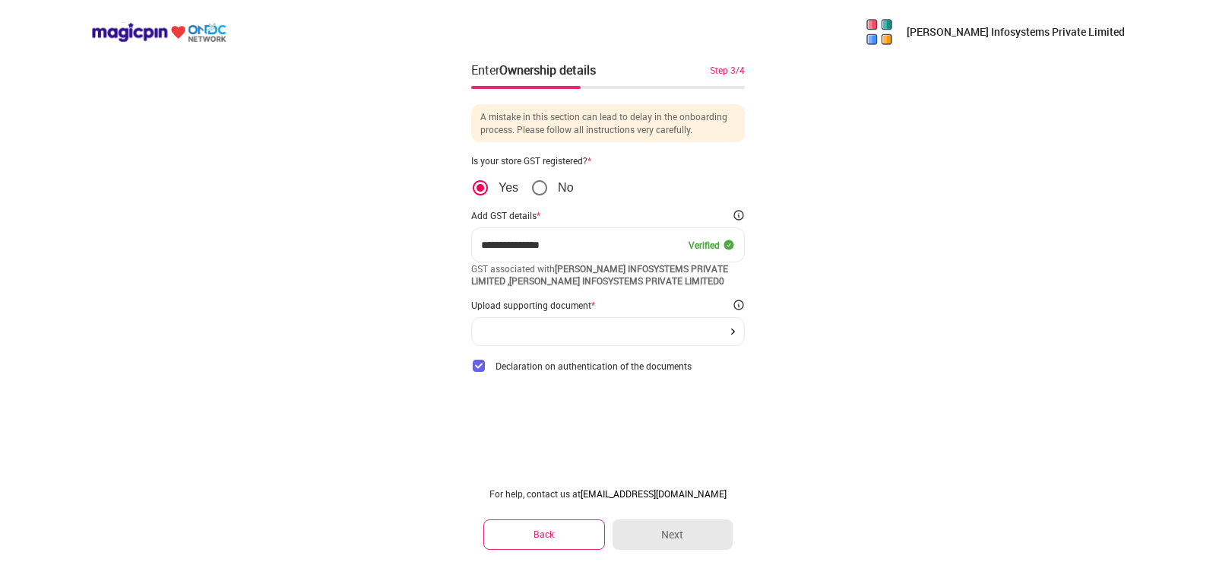
click at [611, 329] on div at bounding box center [608, 331] width 254 height 6
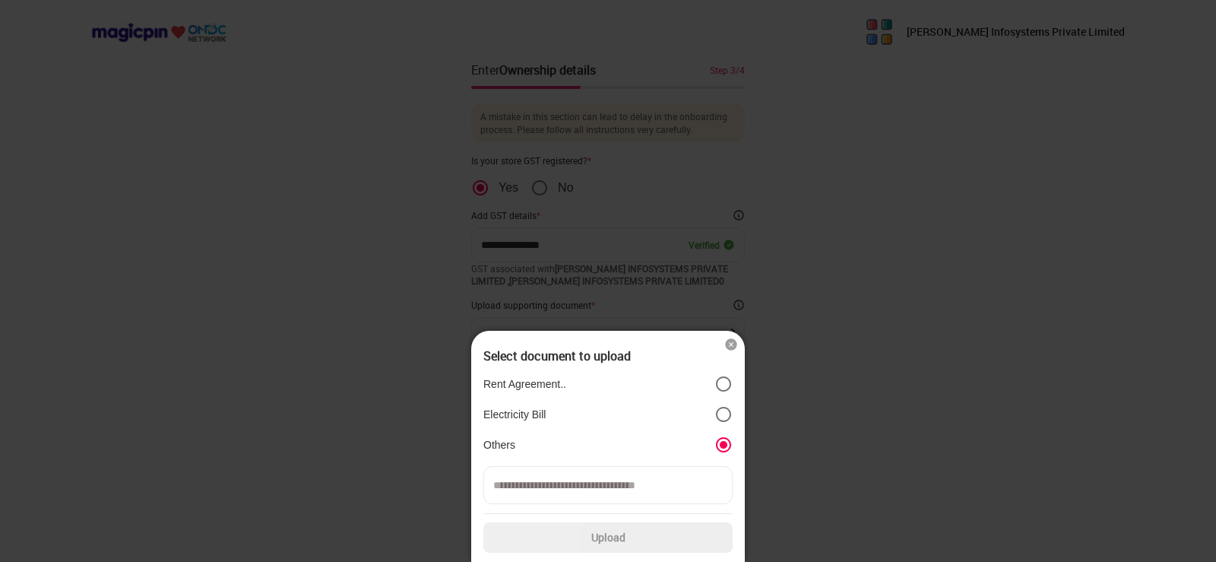
click at [514, 446] on p "Others" at bounding box center [500, 445] width 32 height 14
click at [575, 487] on input at bounding box center [608, 485] width 249 height 38
type input "*"
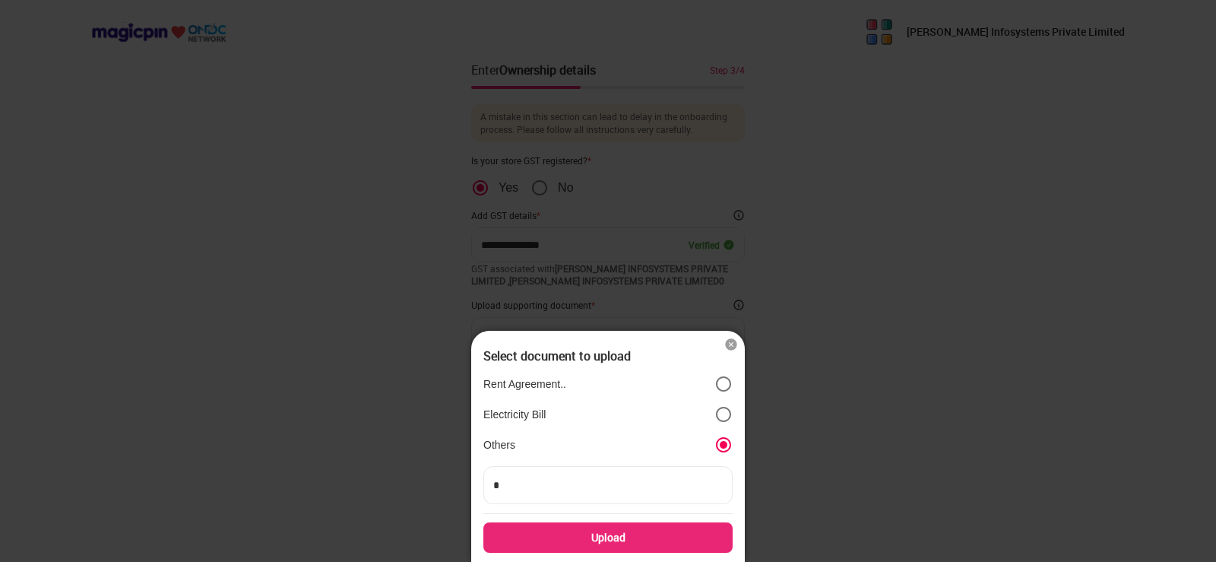
type input "**"
type input "***"
click at [620, 540] on div "Upload" at bounding box center [608, 537] width 249 height 30
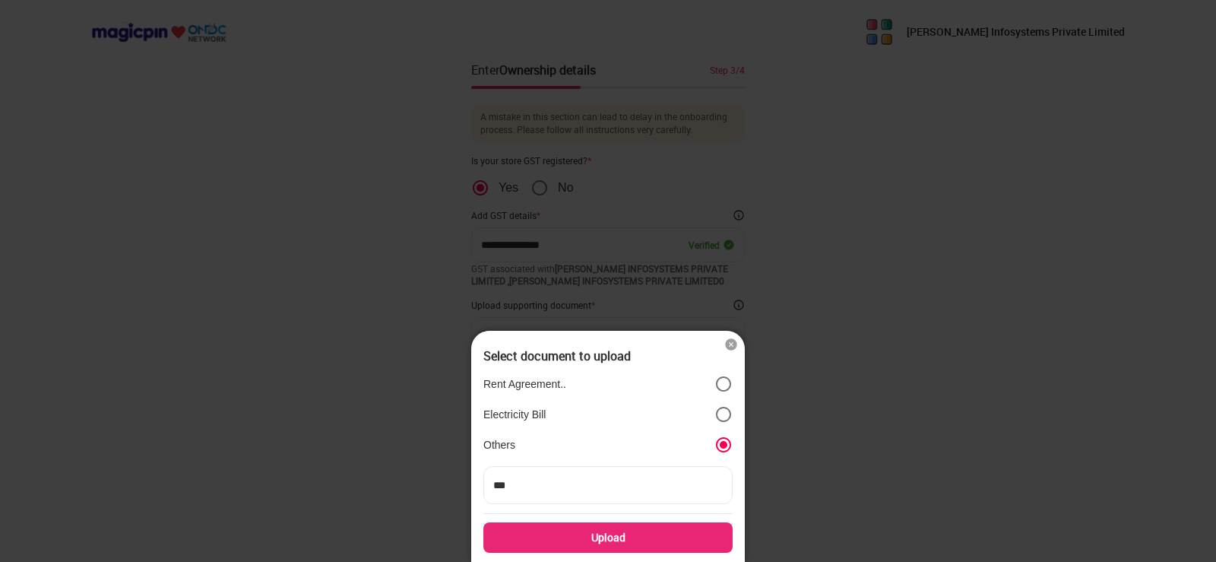
click at [0, 0] on input "Upload" at bounding box center [0, 0] width 0 height 0
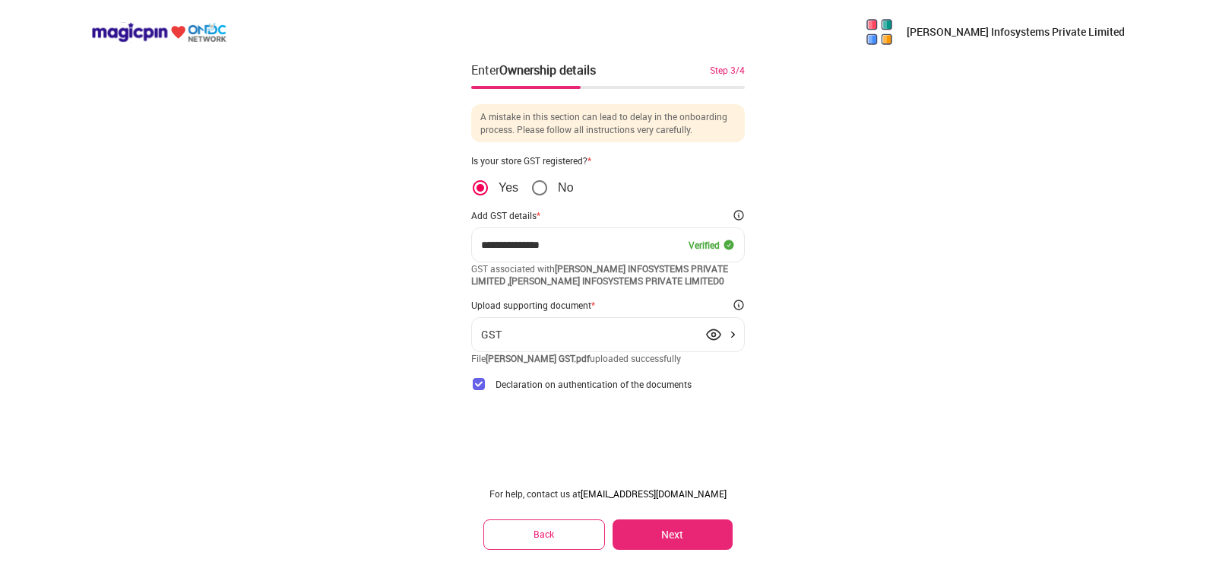
click at [674, 532] on button "Next" at bounding box center [673, 534] width 120 height 30
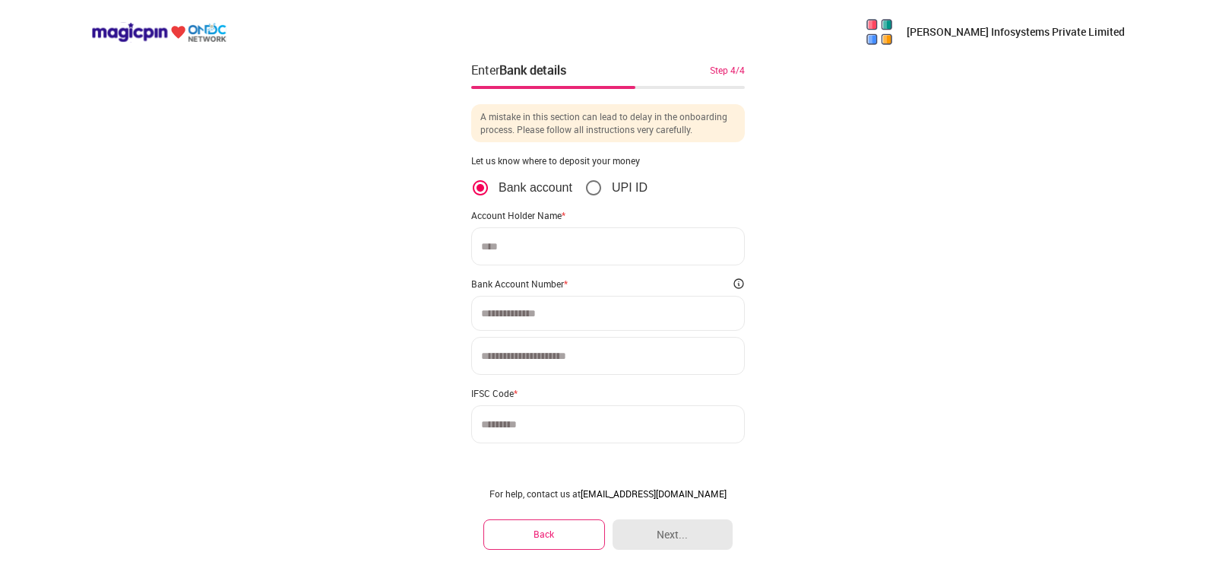
click at [521, 247] on input at bounding box center [608, 246] width 274 height 38
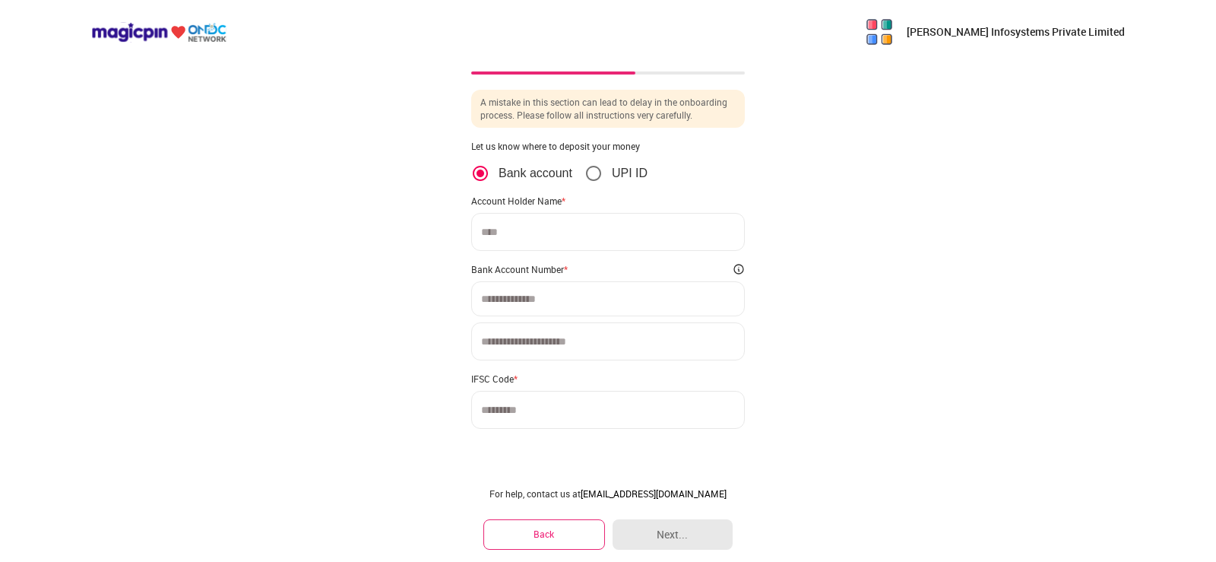
scroll to position [18, 0]
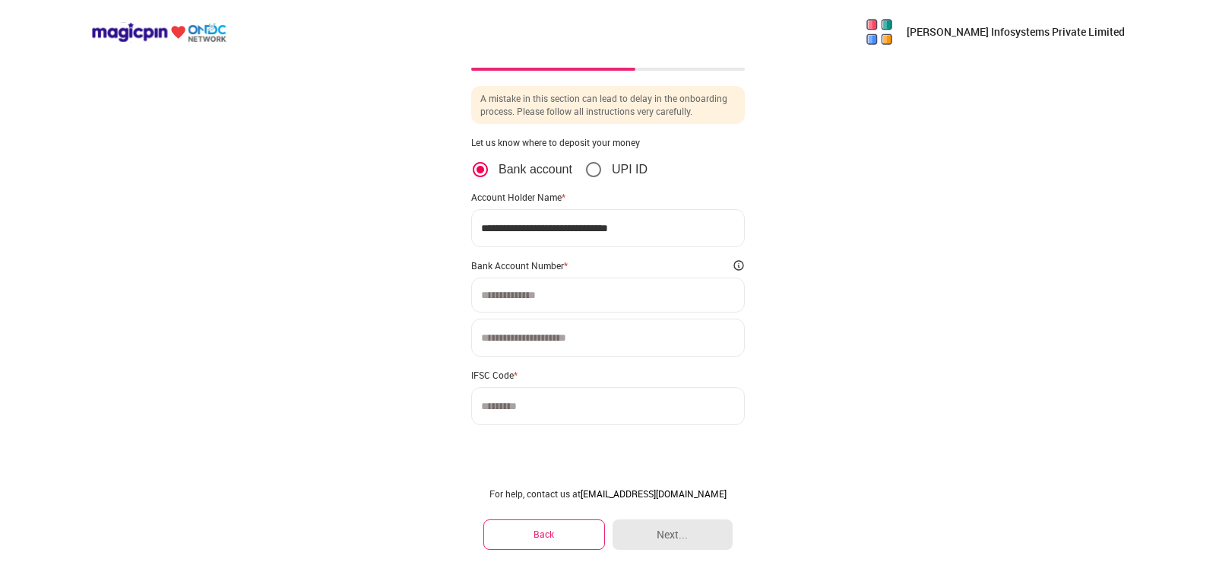
type input "**********"
click at [514, 339] on input at bounding box center [608, 338] width 274 height 38
type input "**********"
click at [512, 409] on input at bounding box center [608, 406] width 274 height 38
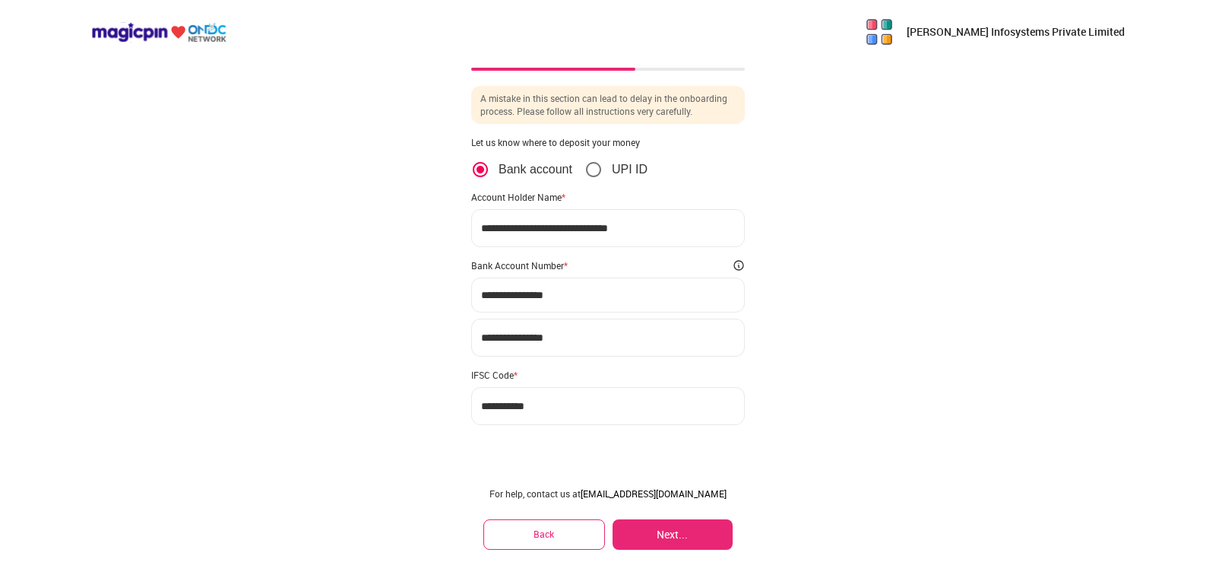
type input "**********"
click at [667, 534] on button "Next..." at bounding box center [673, 534] width 120 height 30
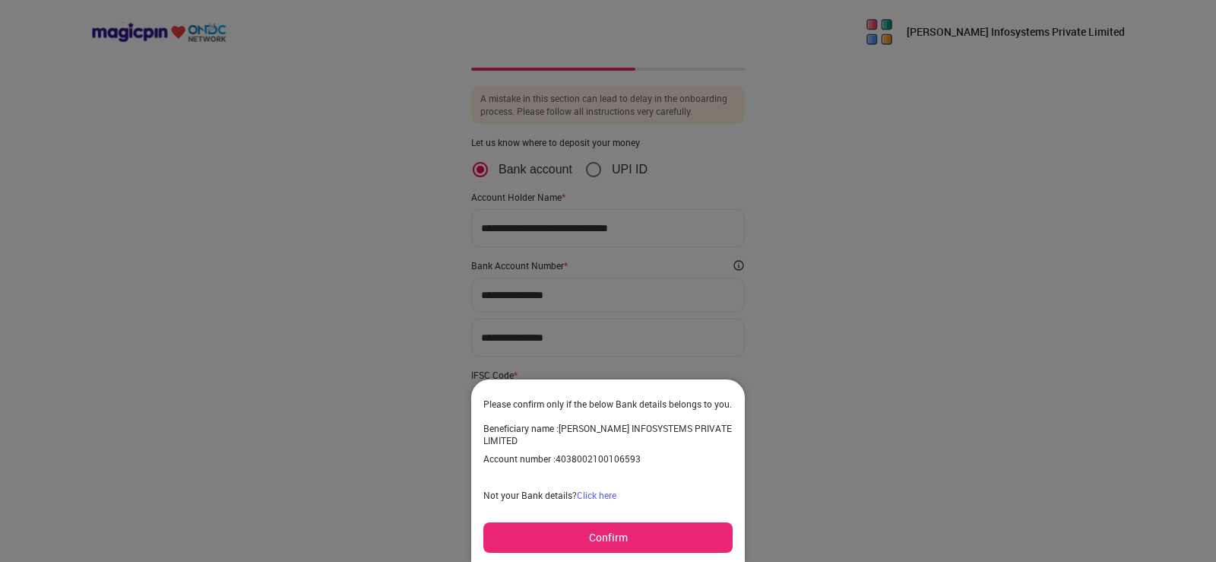
click at [600, 533] on button "Confirm" at bounding box center [608, 537] width 249 height 30
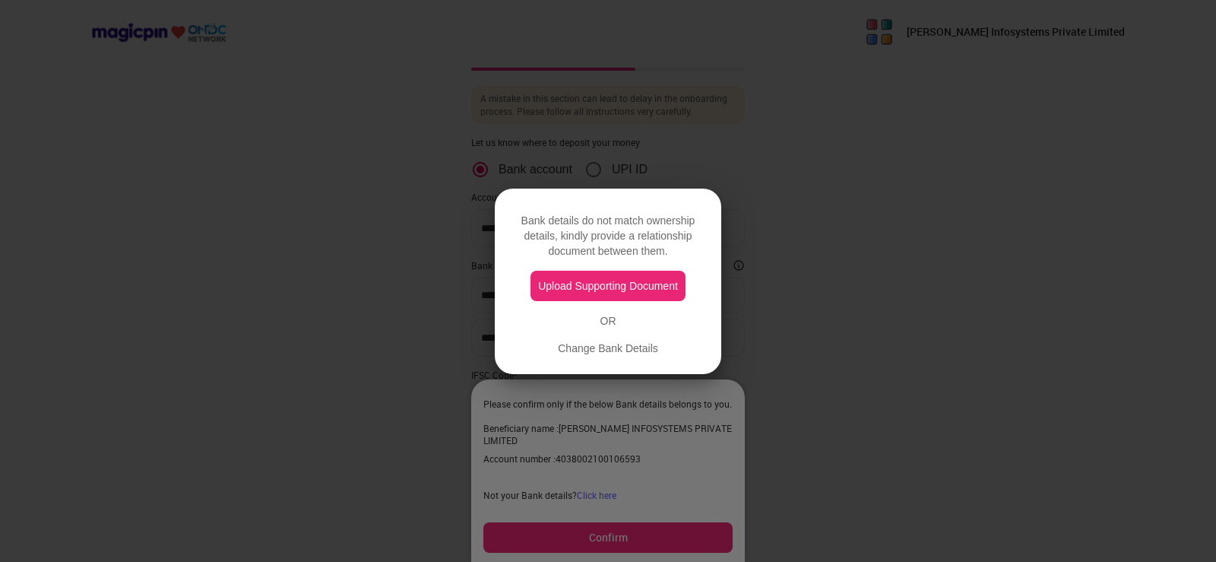
click at [604, 284] on button "Upload Supporting Document" at bounding box center [608, 286] width 155 height 30
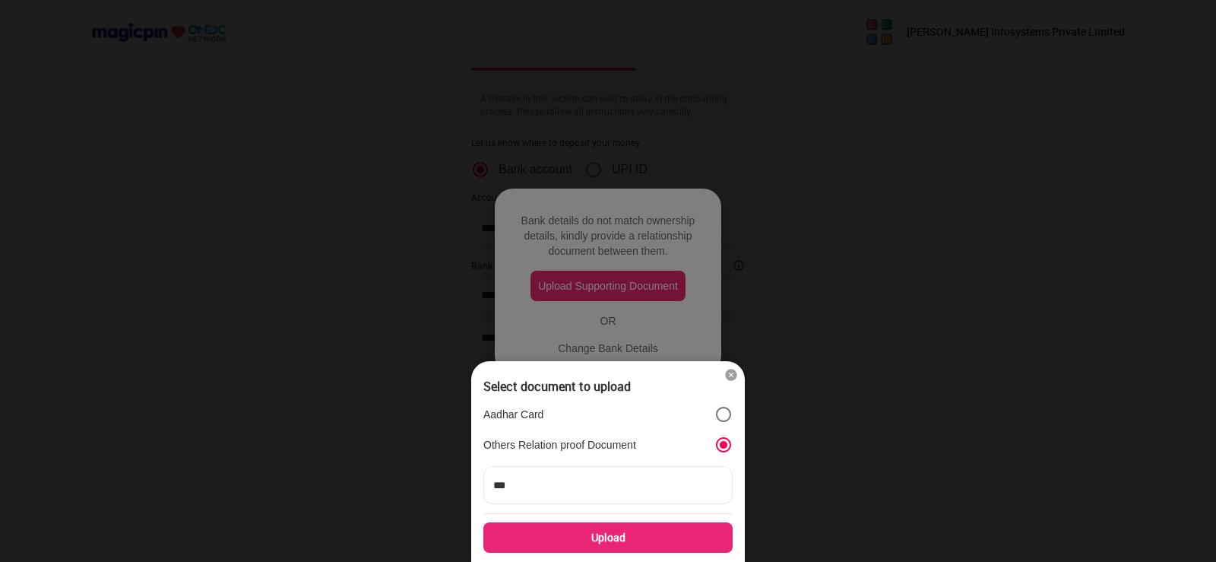
click at [551, 491] on input "***" at bounding box center [608, 485] width 249 height 38
click at [533, 484] on input "***" at bounding box center [608, 485] width 249 height 38
type input "*"
type input "**********"
click at [604, 533] on div "Upload" at bounding box center [608, 537] width 249 height 30
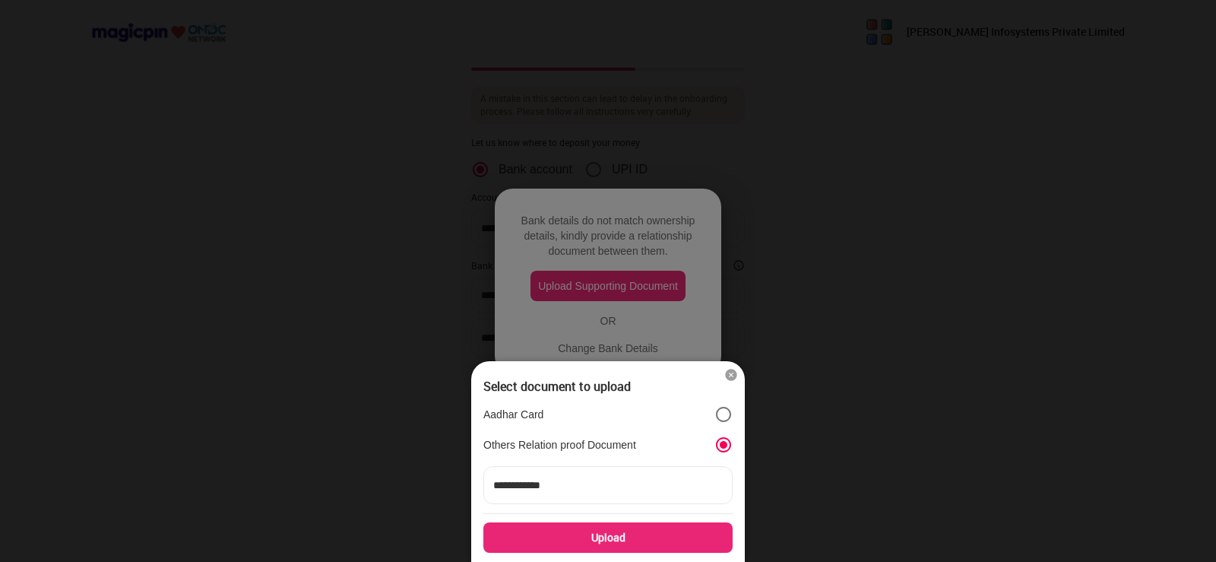
click at [0, 0] on input "Upload" at bounding box center [0, 0] width 0 height 0
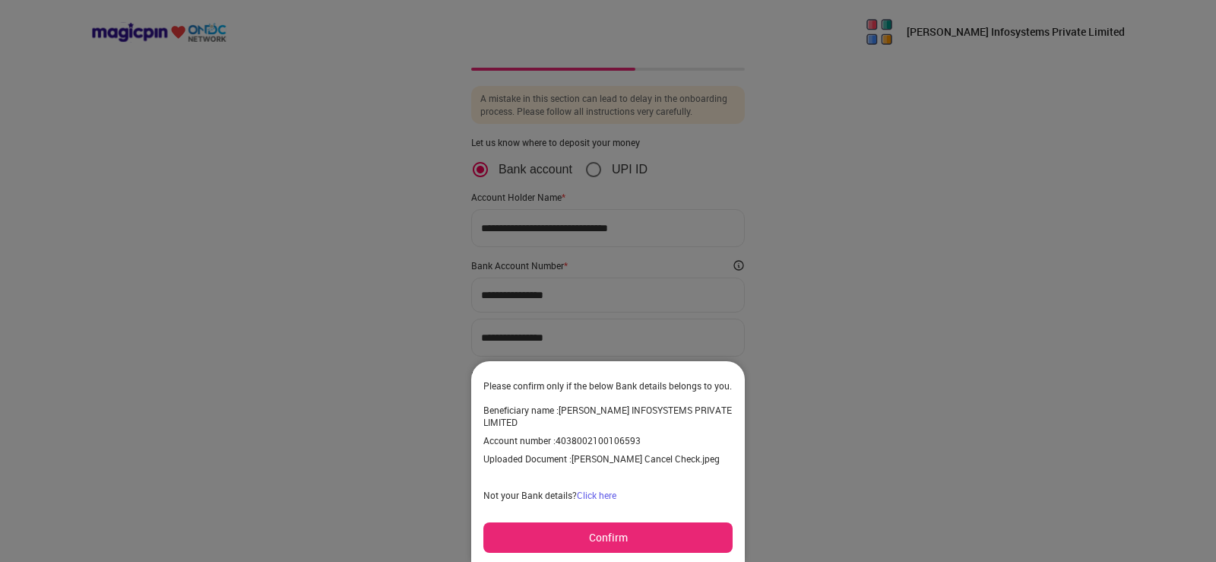
click at [589, 542] on button "Confirm" at bounding box center [608, 537] width 249 height 30
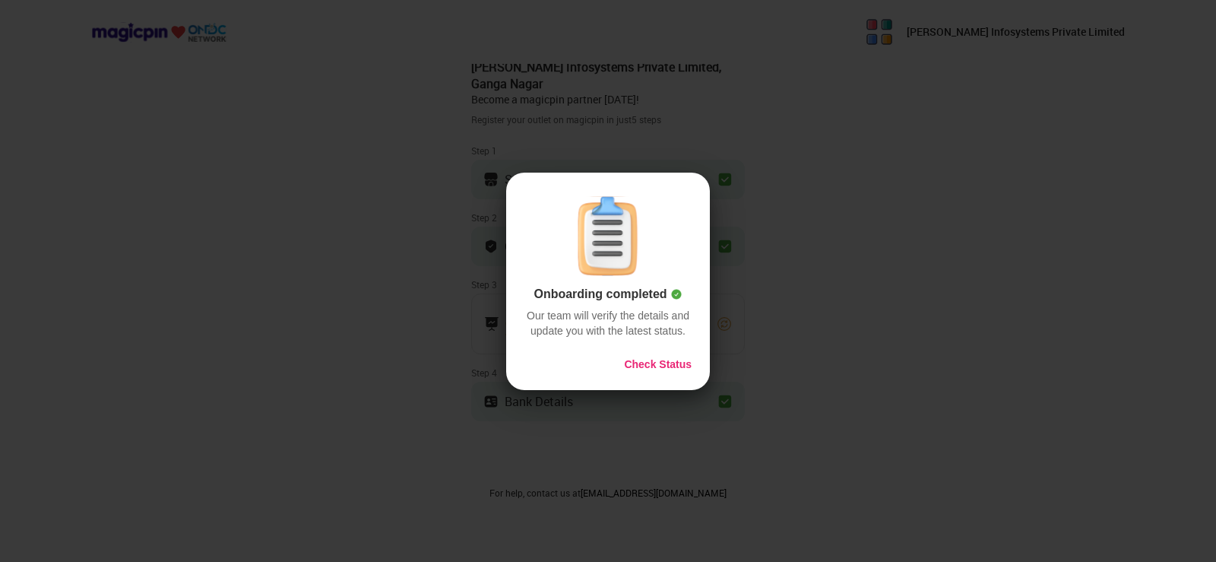
click at [660, 368] on button "Check Status" at bounding box center [658, 364] width 68 height 15
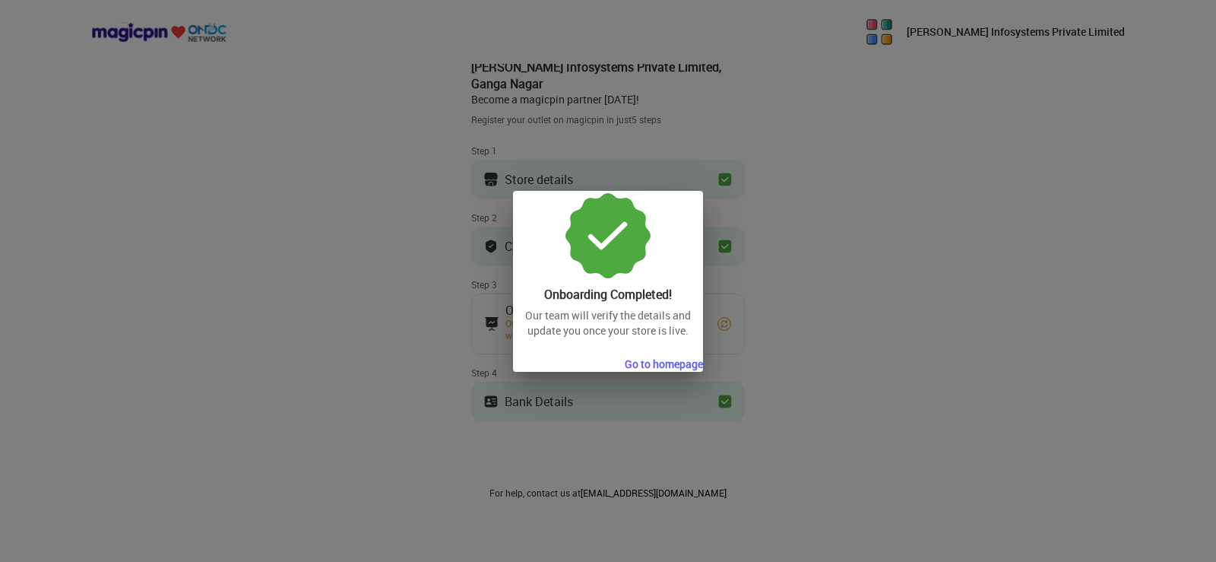
click at [664, 362] on button "Go to homepage" at bounding box center [664, 364] width 78 height 15
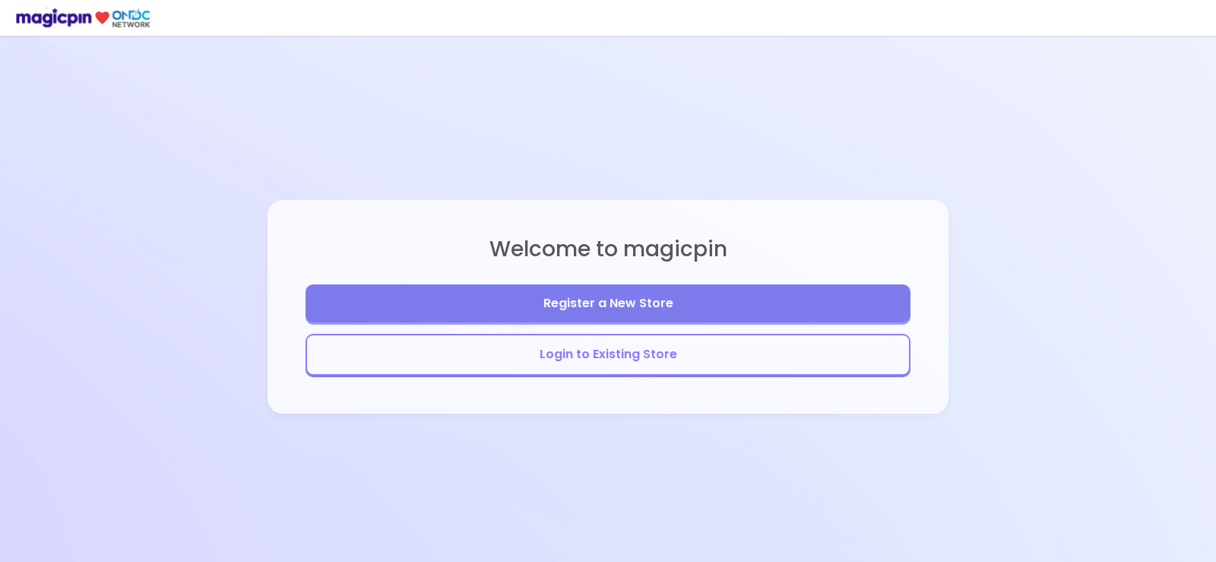
click at [608, 353] on button "Login to Existing Store" at bounding box center [608, 355] width 605 height 42
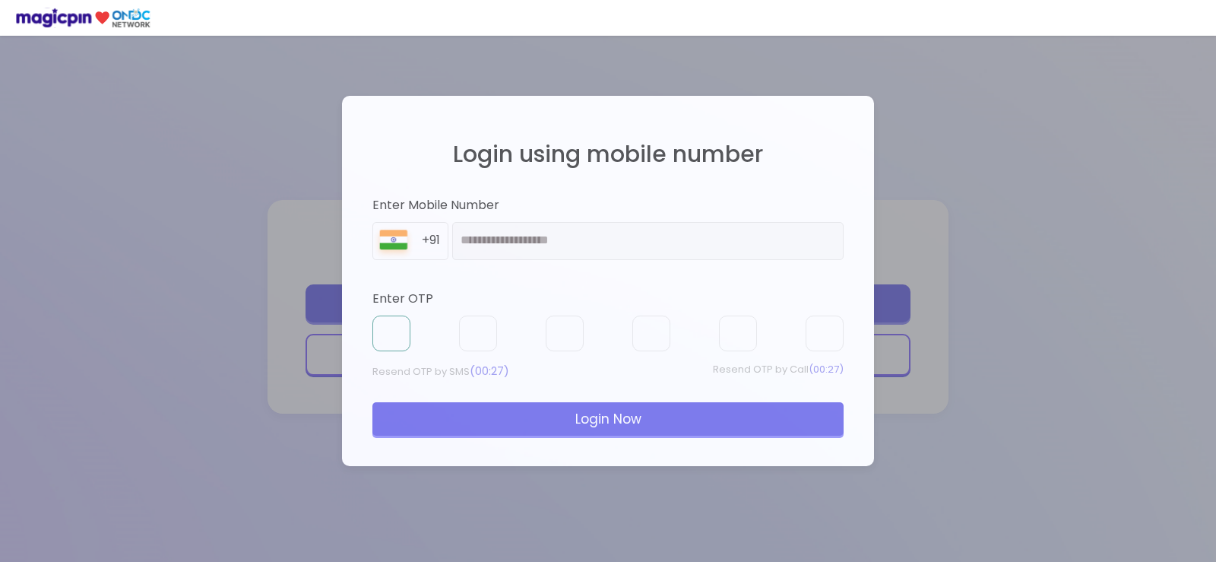
click at [392, 328] on input "text" at bounding box center [392, 334] width 38 height 36
type input "*"
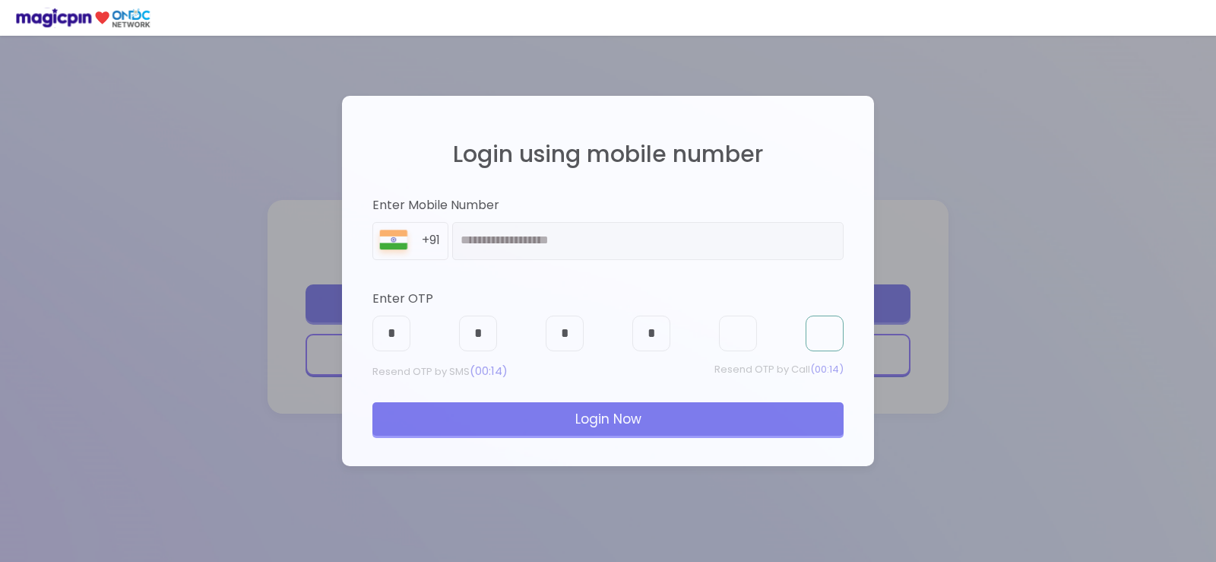
type input "*"
click at [629, 424] on div "Login Now" at bounding box center [608, 418] width 471 height 33
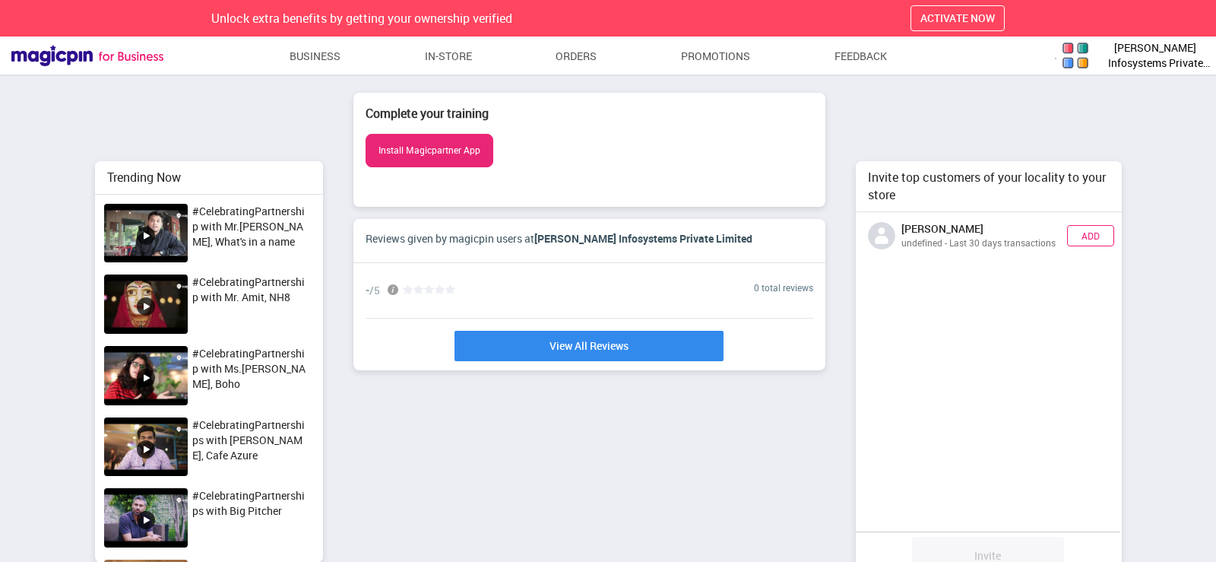
scroll to position [368, 277]
click at [1001, 98] on div "Invite top customers of your locality to your store [PERSON_NAME] undefined - L…" at bounding box center [989, 395] width 266 height 605
click at [1171, 52] on span "[PERSON_NAME] Infosystems Private Limited" at bounding box center [1156, 55] width 114 height 30
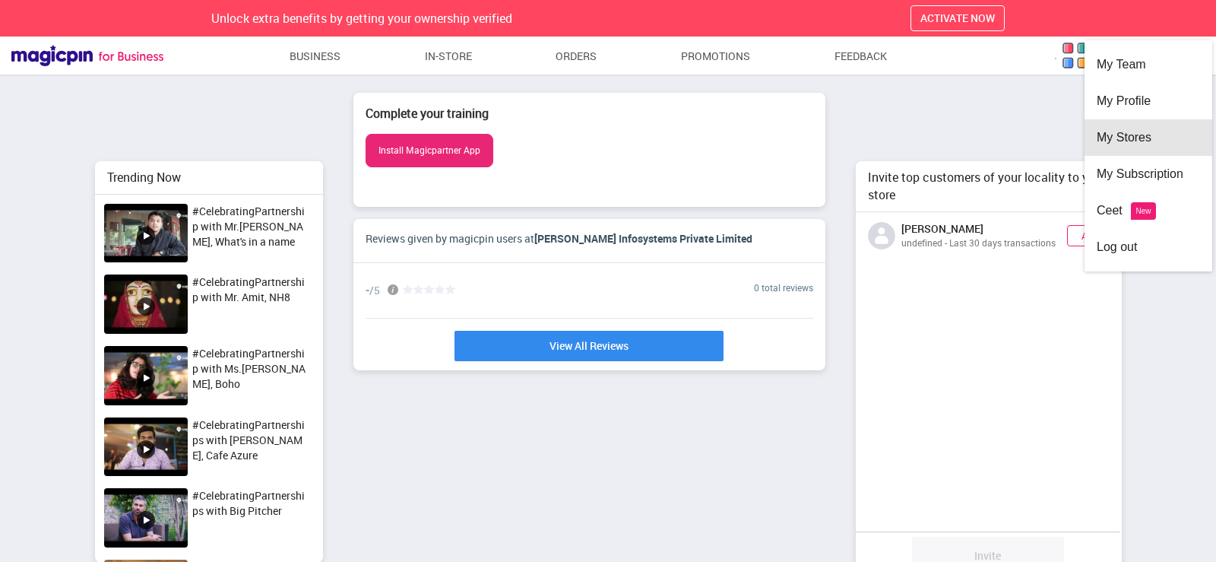
click at [1134, 135] on div "My Stores" at bounding box center [1148, 137] width 103 height 36
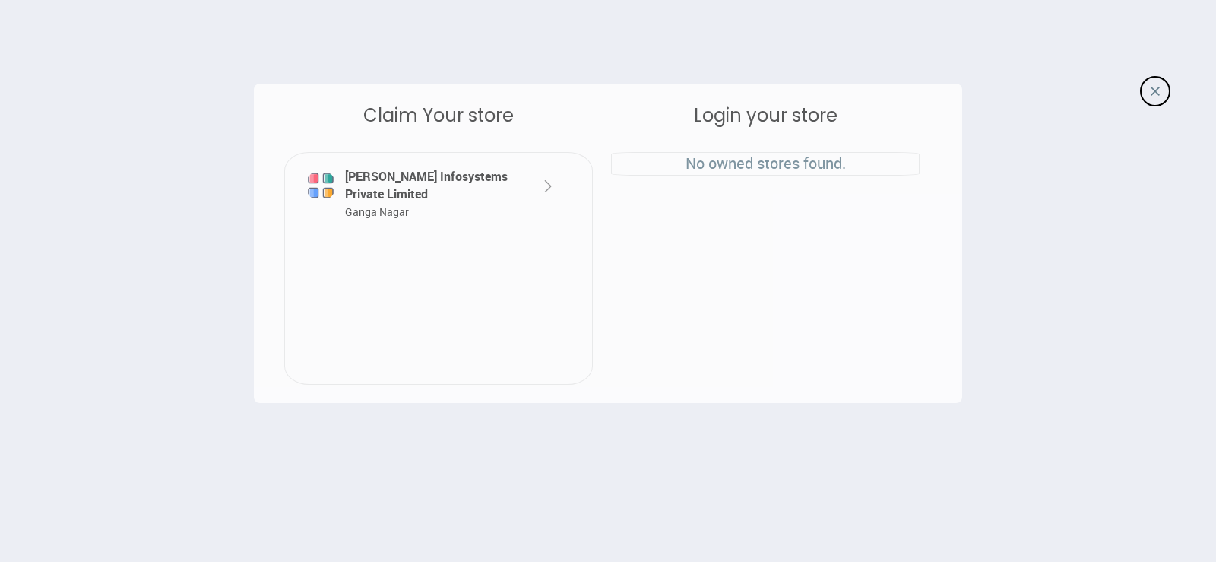
click at [741, 170] on p "No owned stores found." at bounding box center [765, 164] width 307 height 22
click at [549, 185] on img at bounding box center [548, 186] width 18 height 18
click at [310, 186] on img at bounding box center [321, 185] width 30 height 30
click at [1156, 90] on img at bounding box center [1155, 91] width 9 height 9
